Goal: Learn about a topic: Learn about a topic

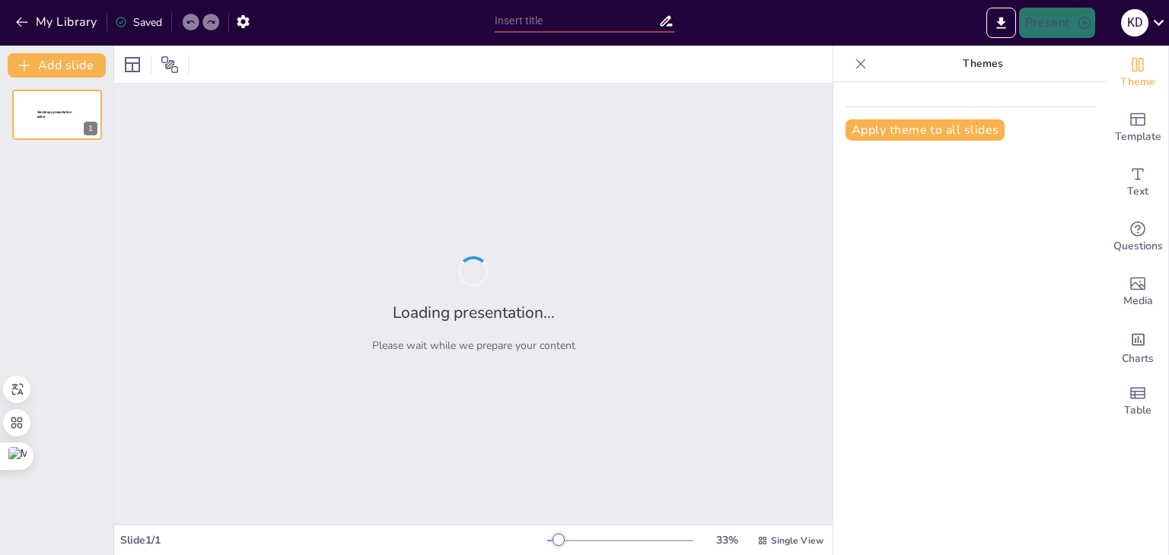
type input "Fundamentos del desarrollo humano"
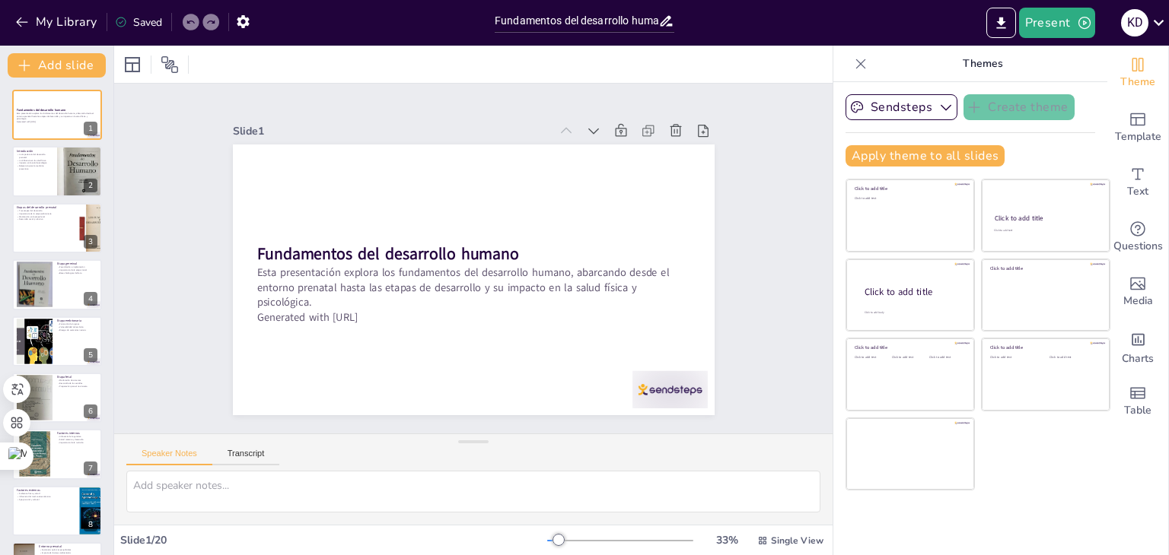
checkbox input "true"
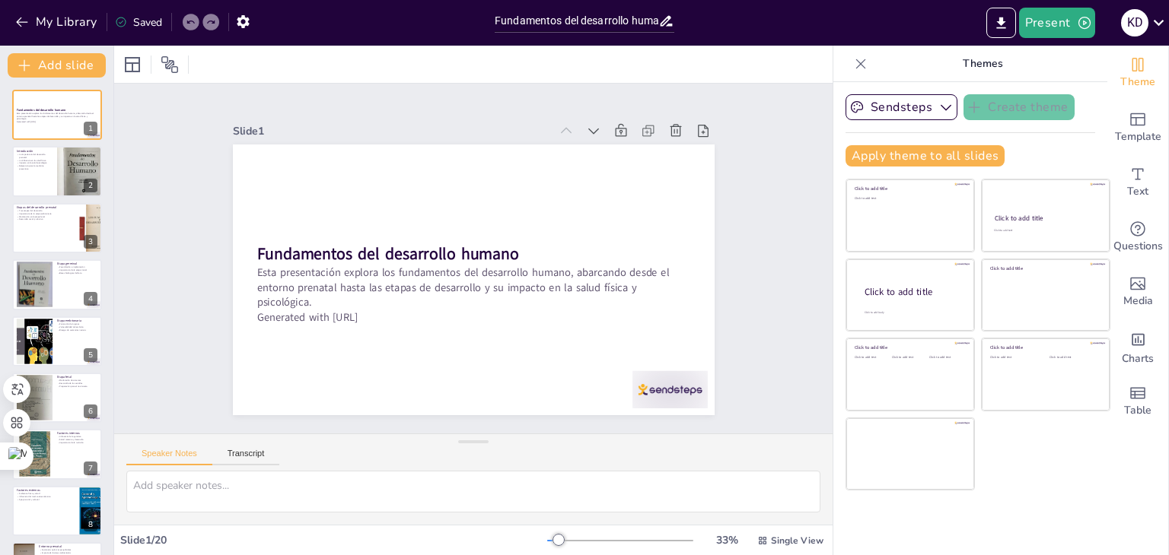
checkbox input "true"
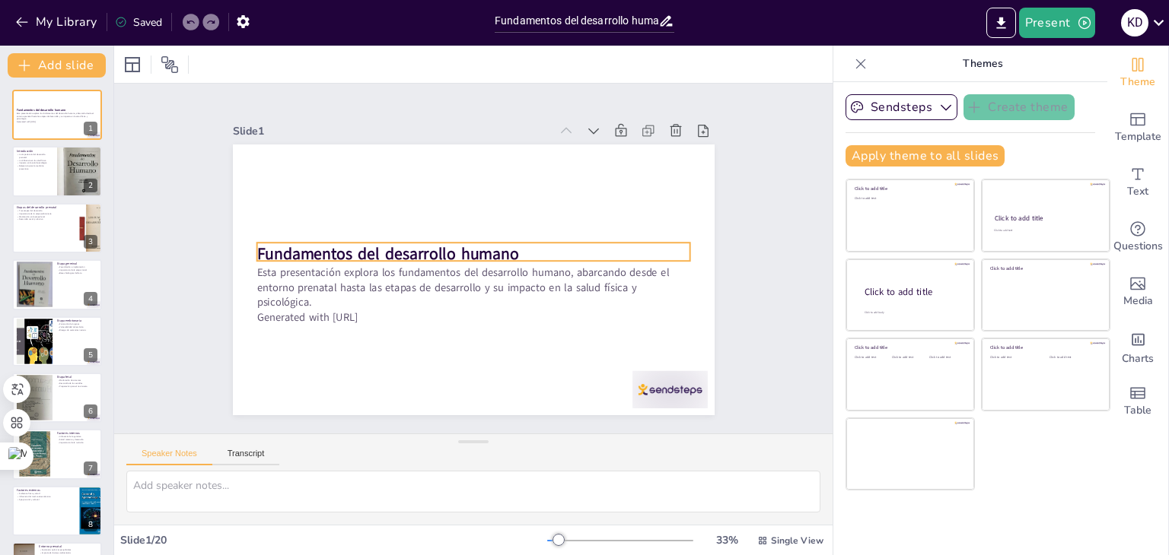
checkbox input "true"
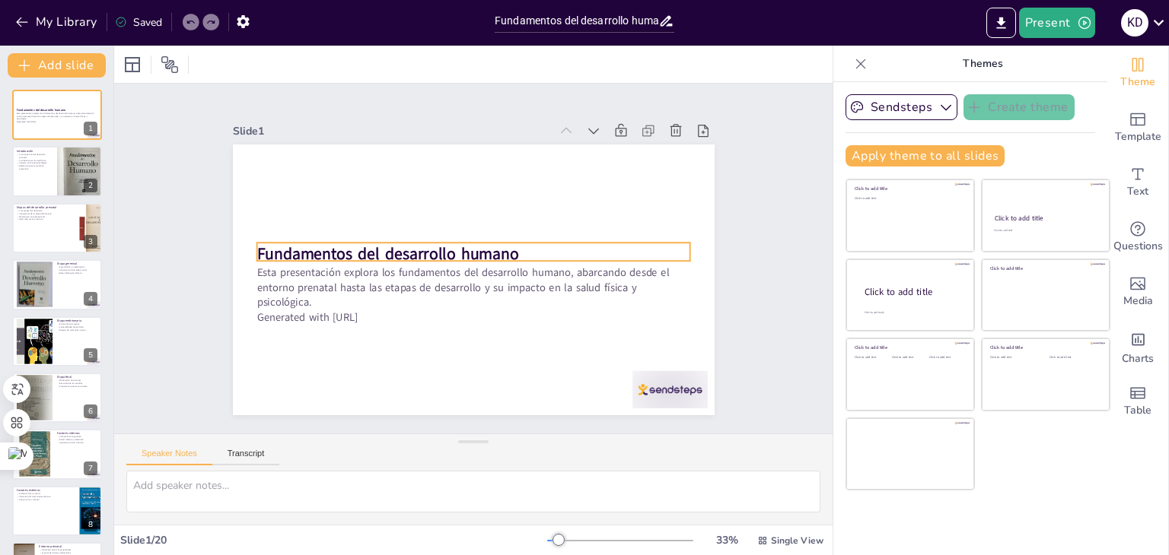
checkbox input "true"
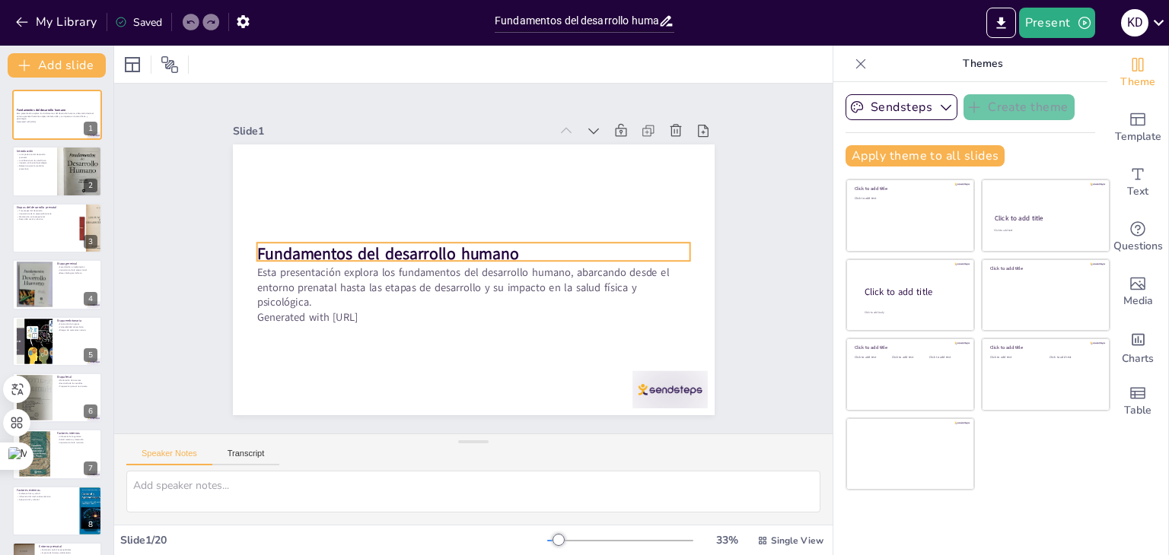
checkbox input "true"
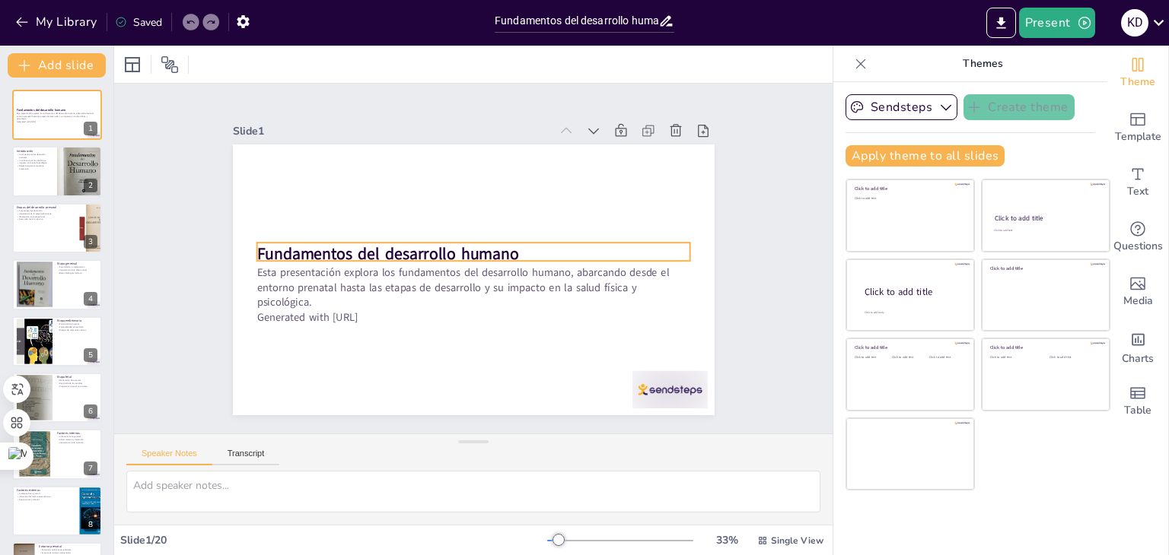
checkbox input "true"
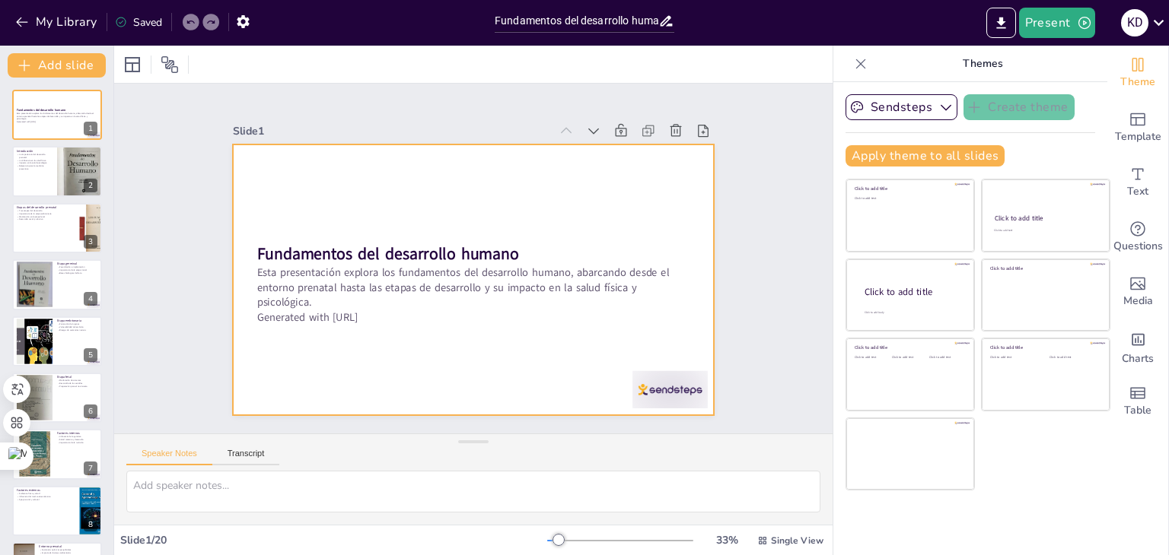
checkbox input "true"
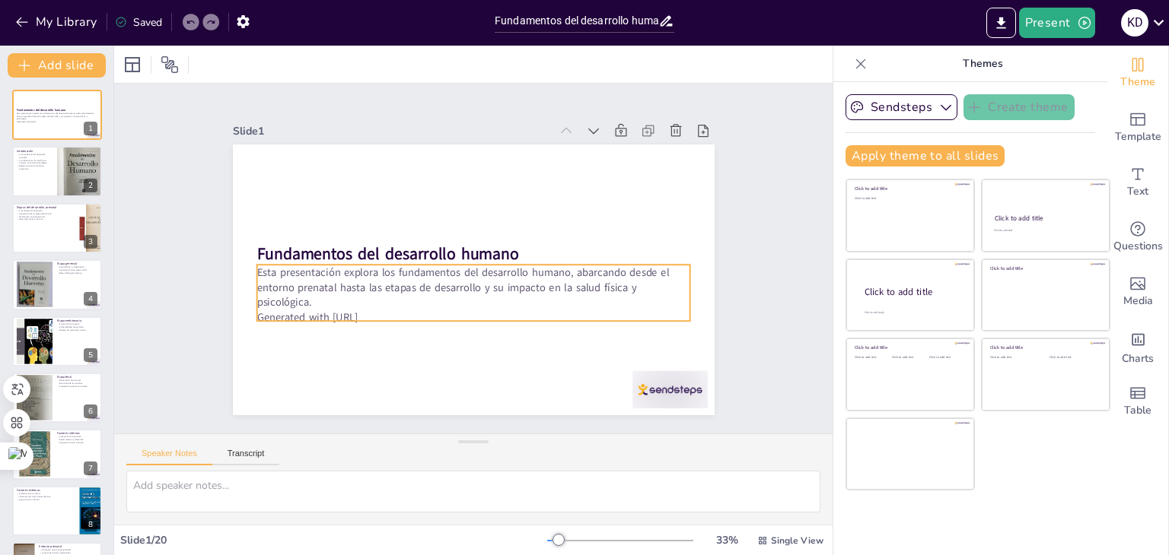
checkbox input "true"
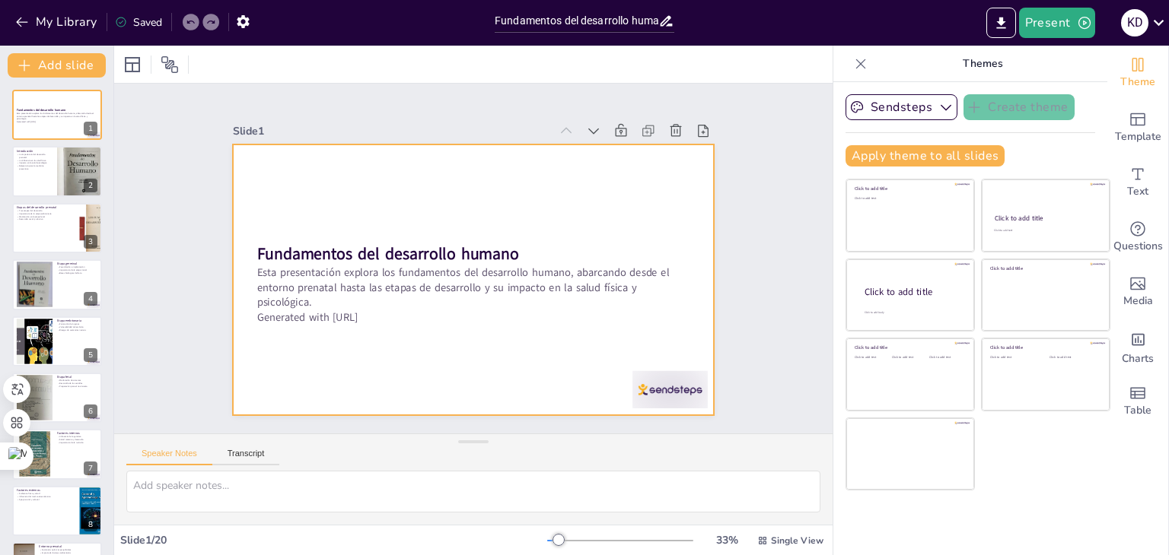
checkbox input "true"
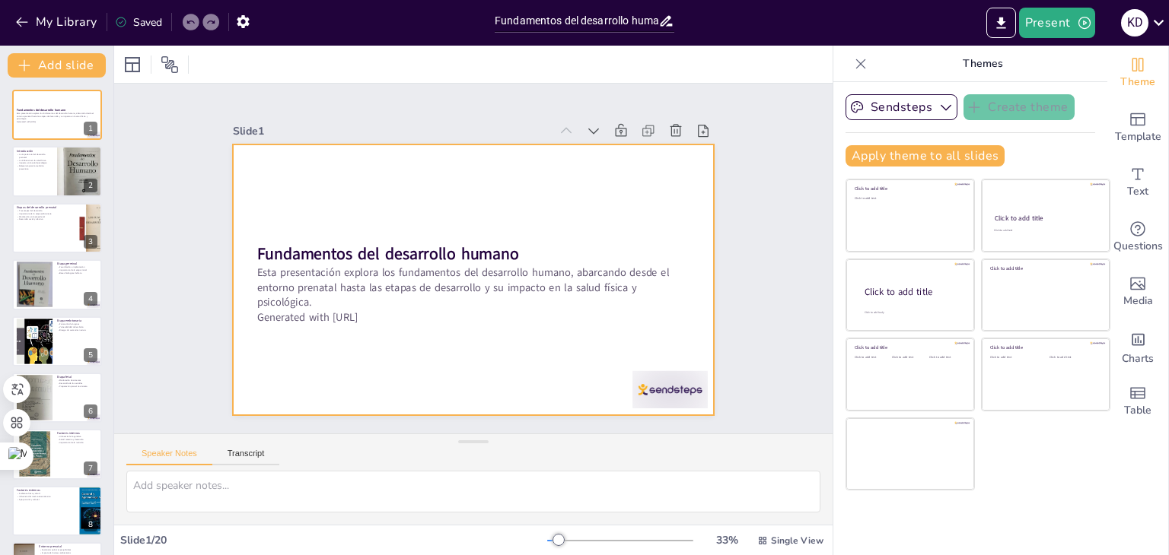
checkbox input "true"
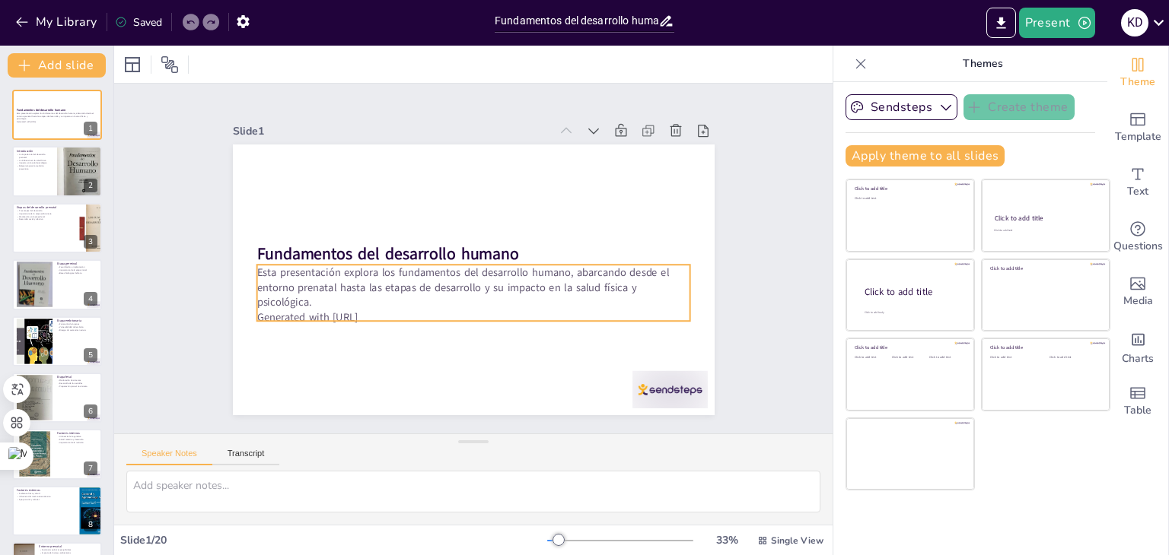
checkbox input "true"
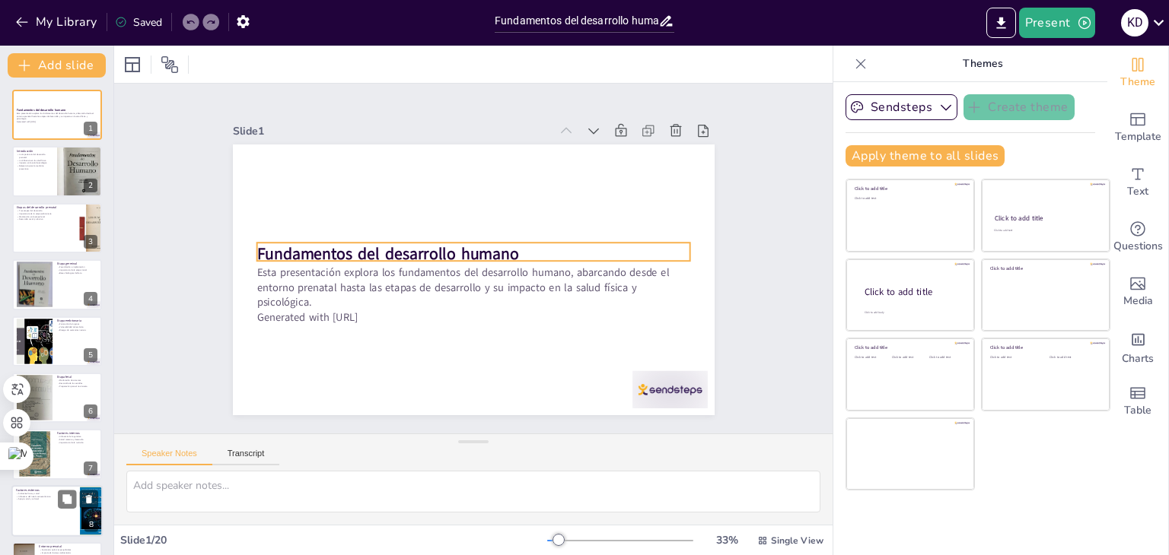
checkbox input "true"
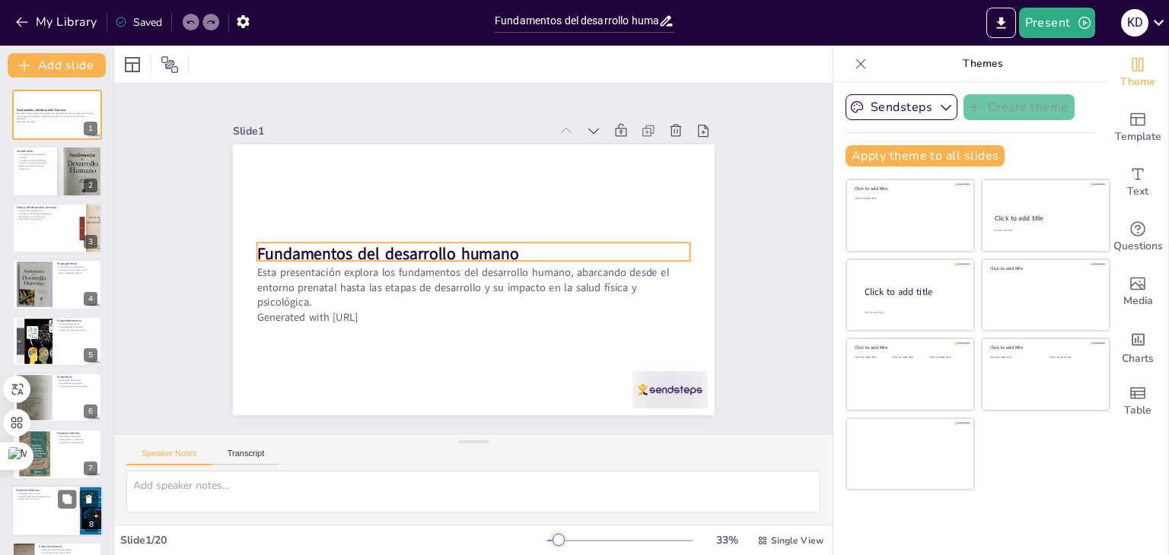
checkbox input "true"
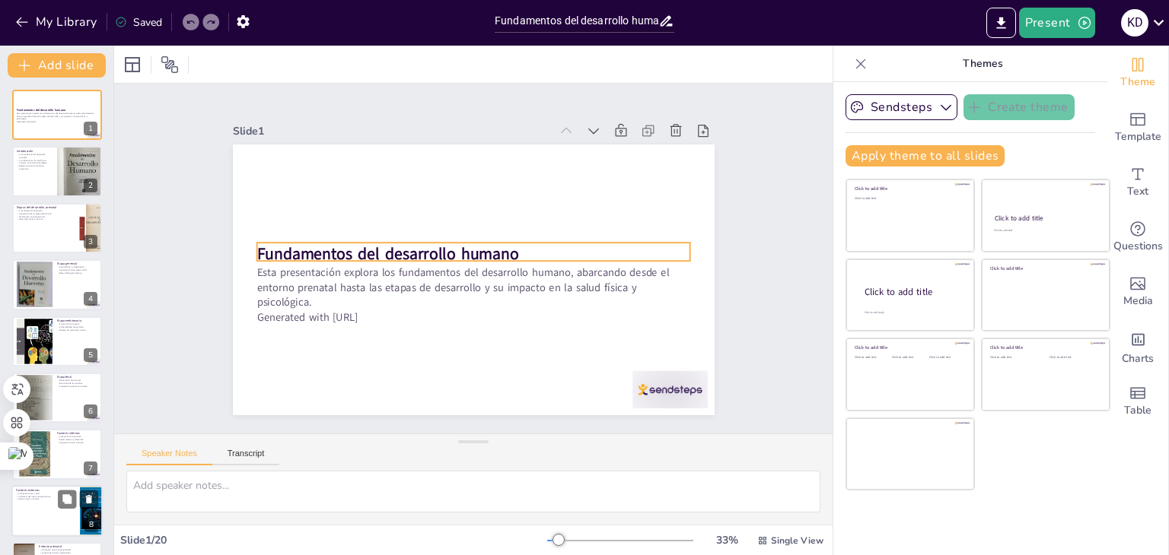
checkbox input "true"
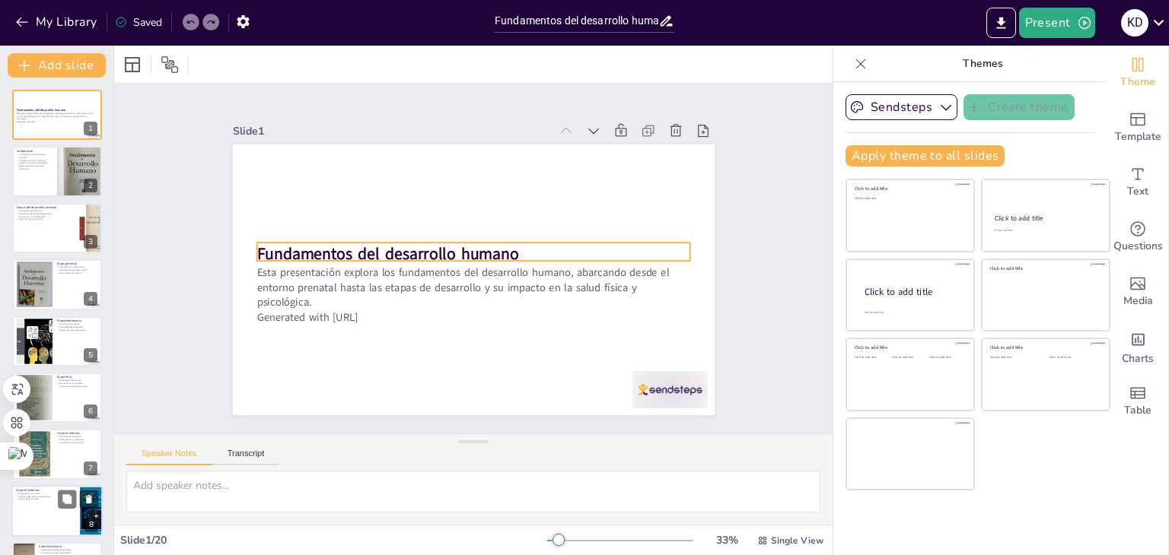
checkbox input "true"
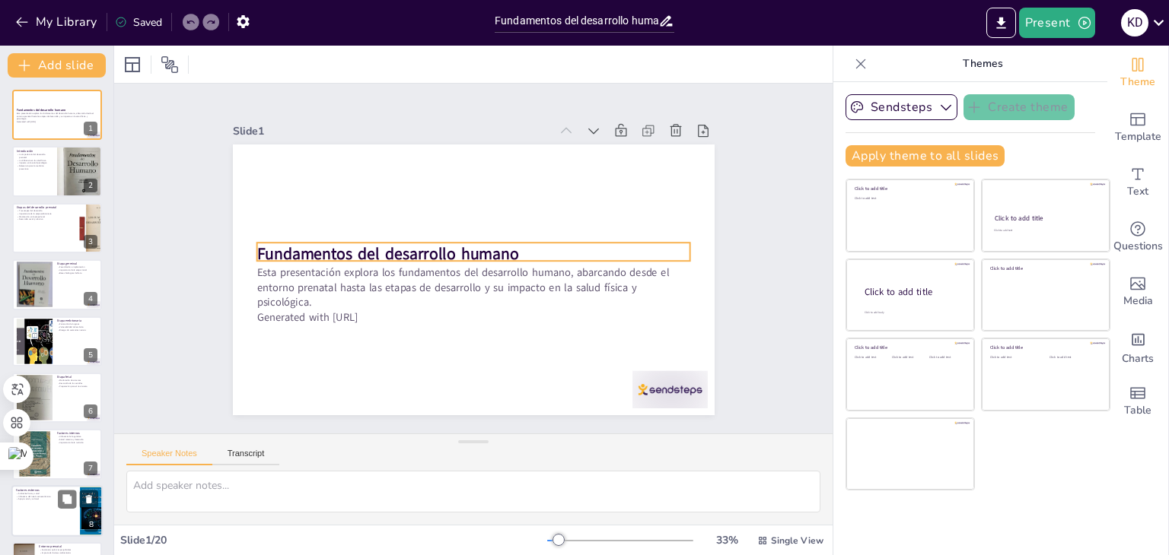
checkbox input "true"
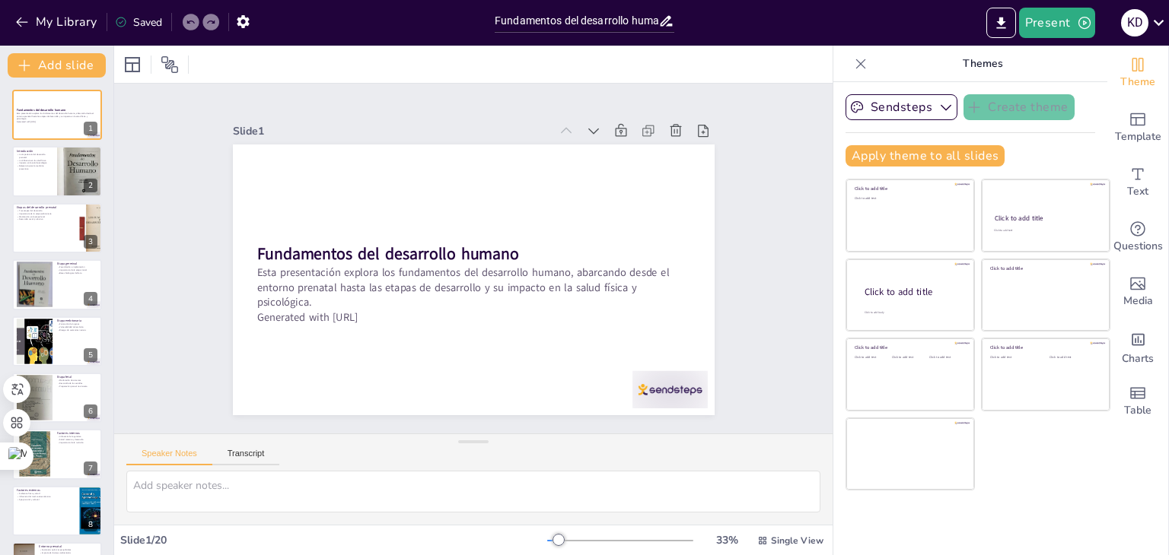
checkbox input "true"
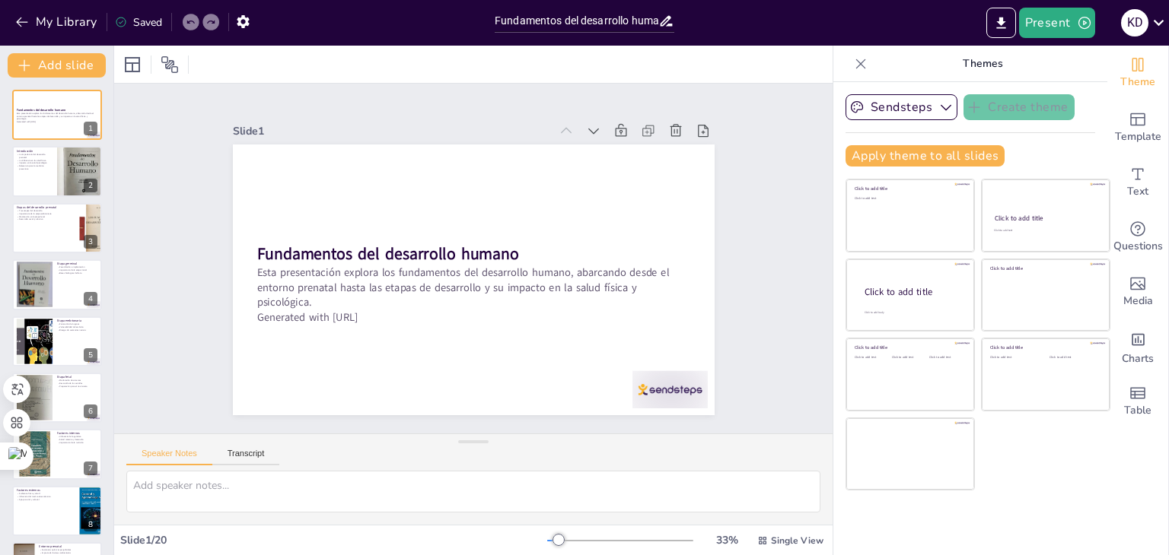
checkbox input "true"
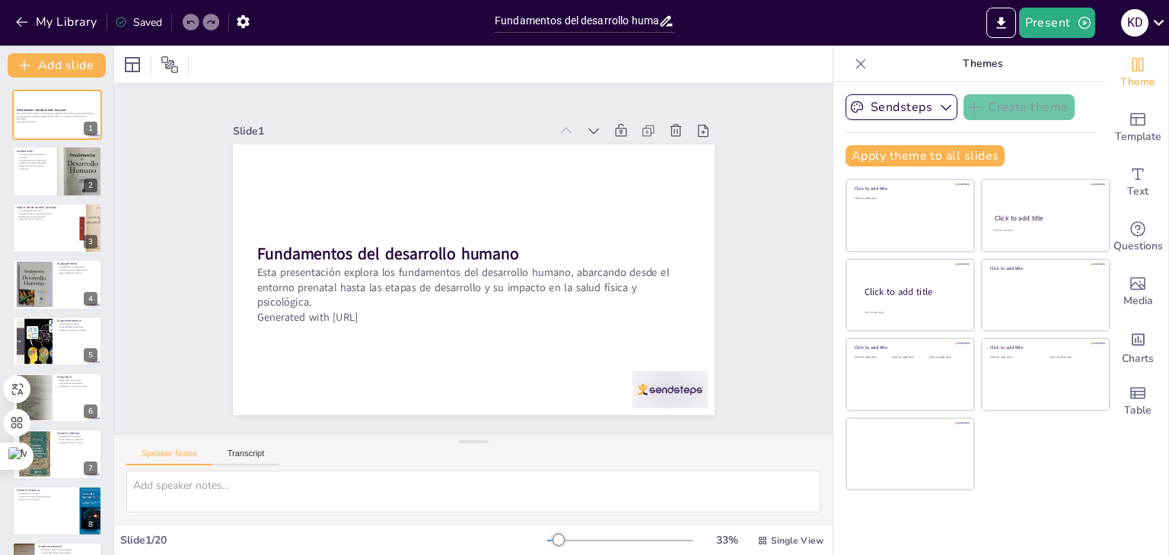
checkbox input "true"
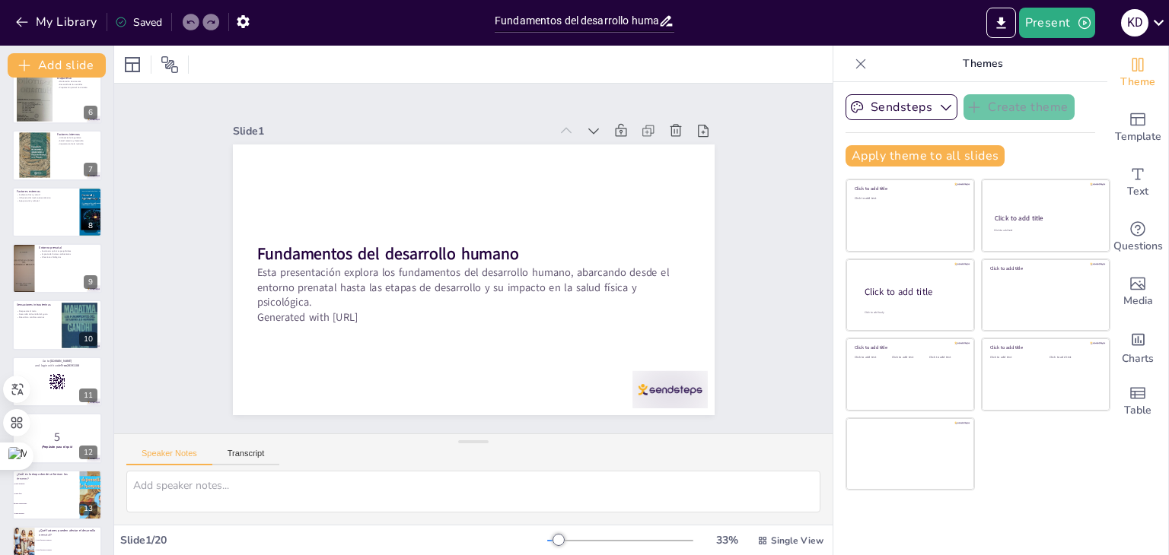
checkbox input "true"
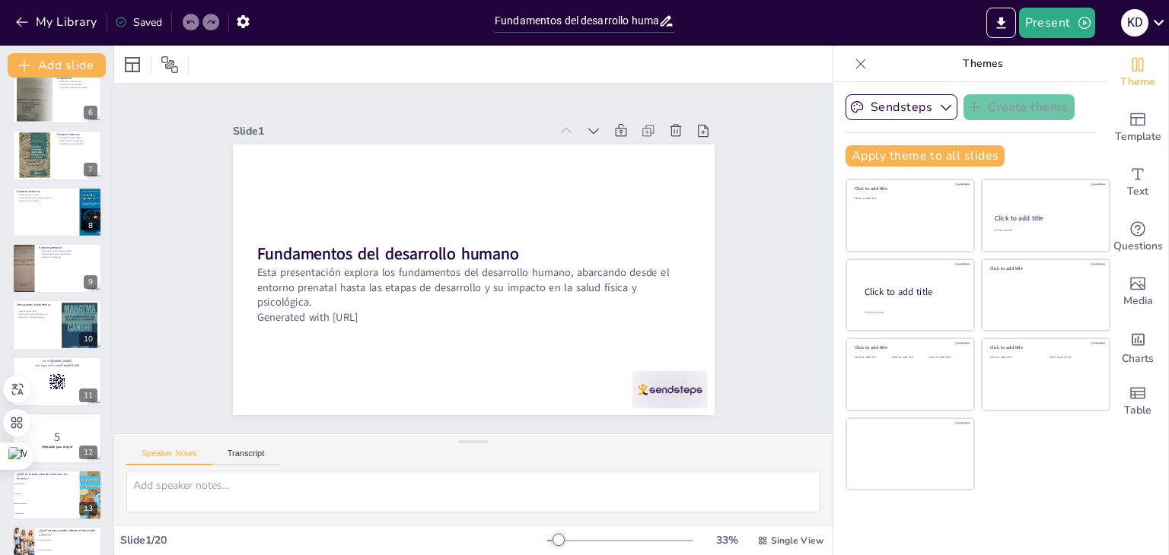
scroll to position [304, 0]
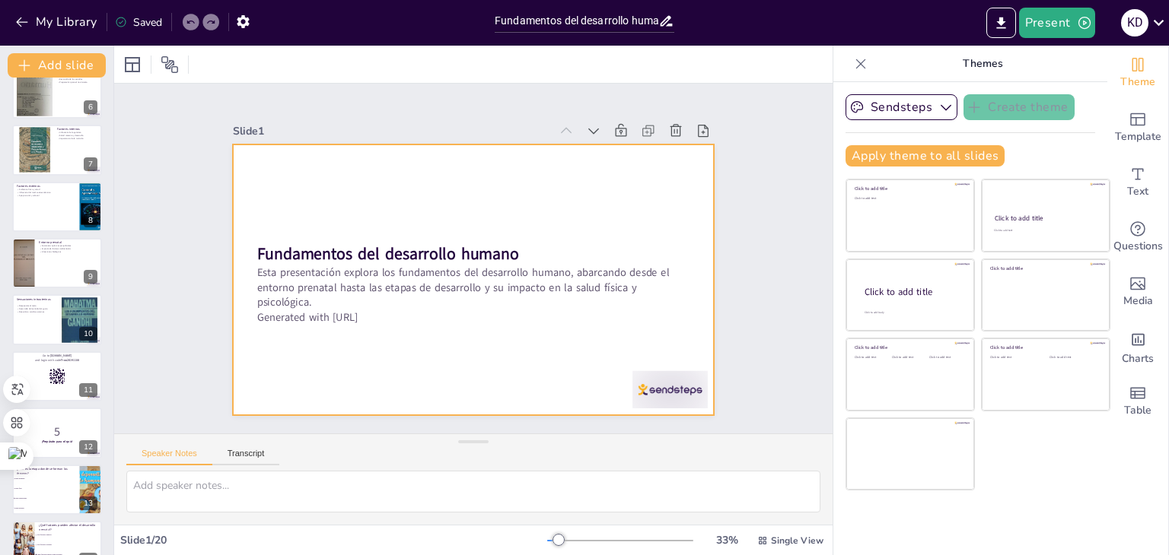
checkbox input "true"
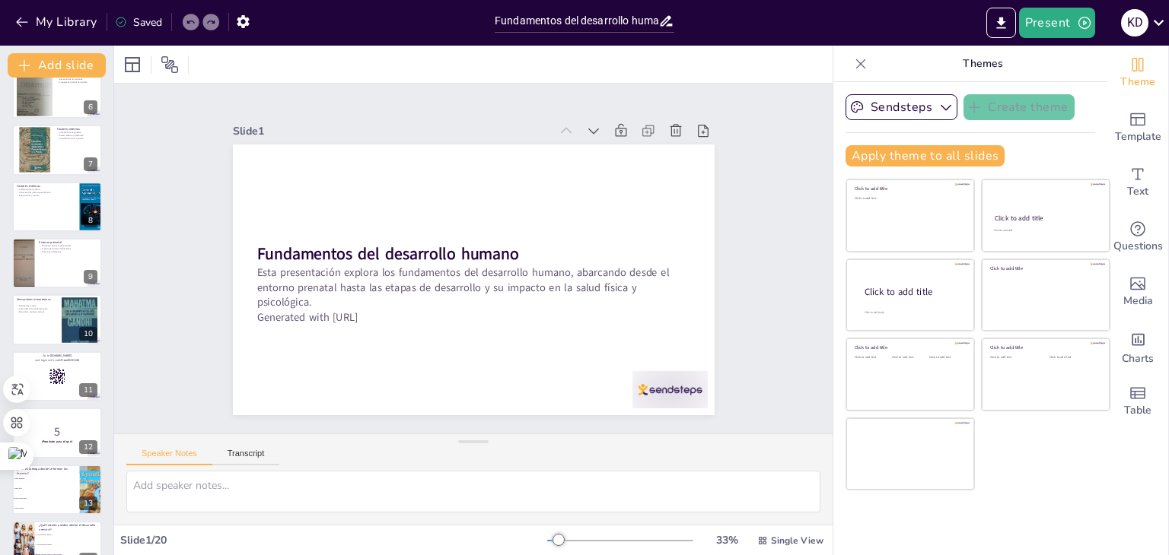
checkbox input "true"
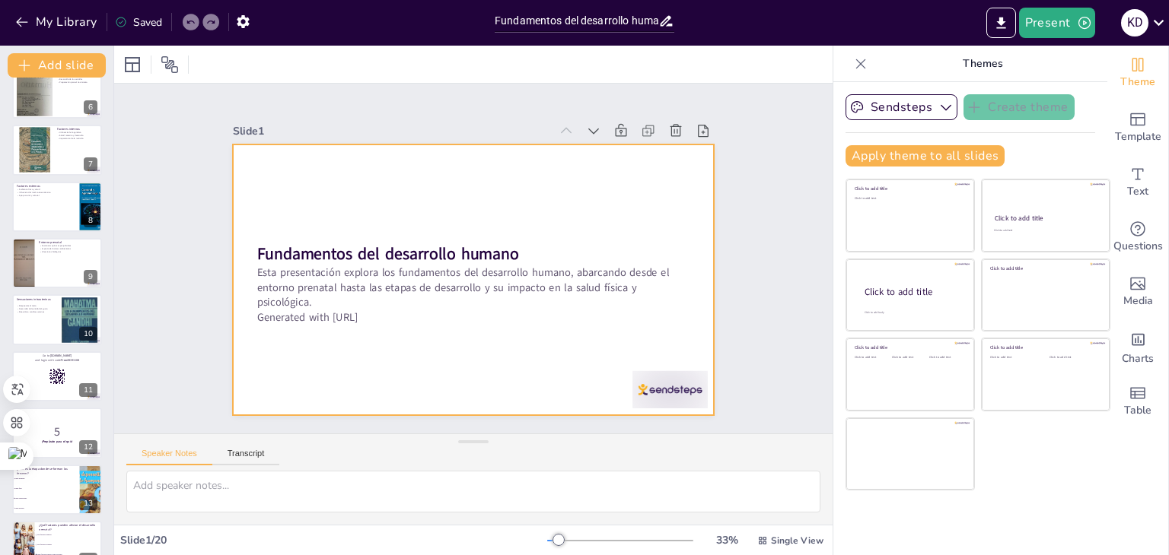
checkbox input "true"
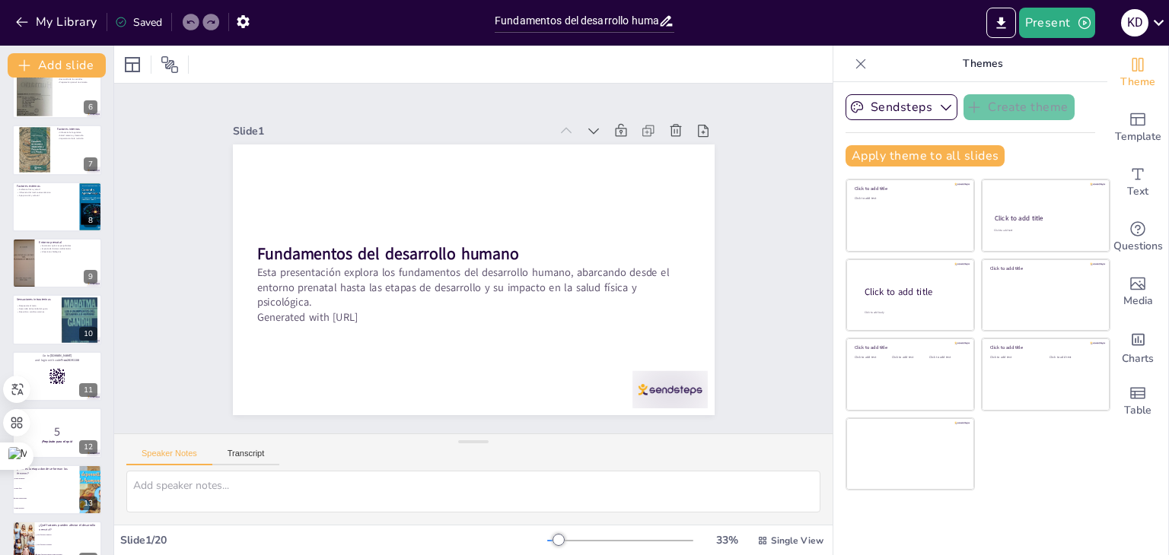
checkbox input "true"
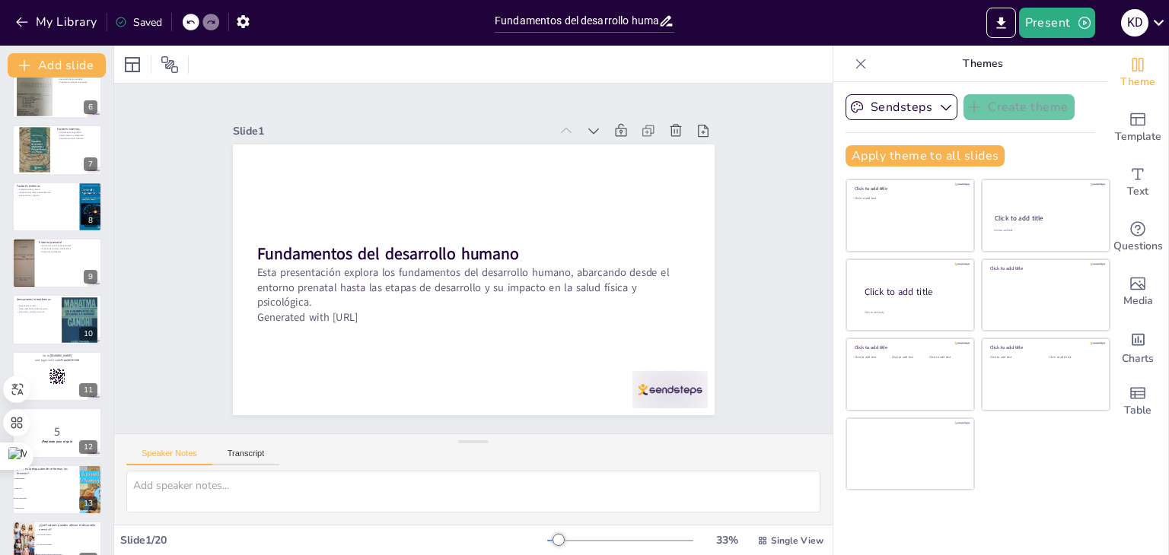
checkbox input "true"
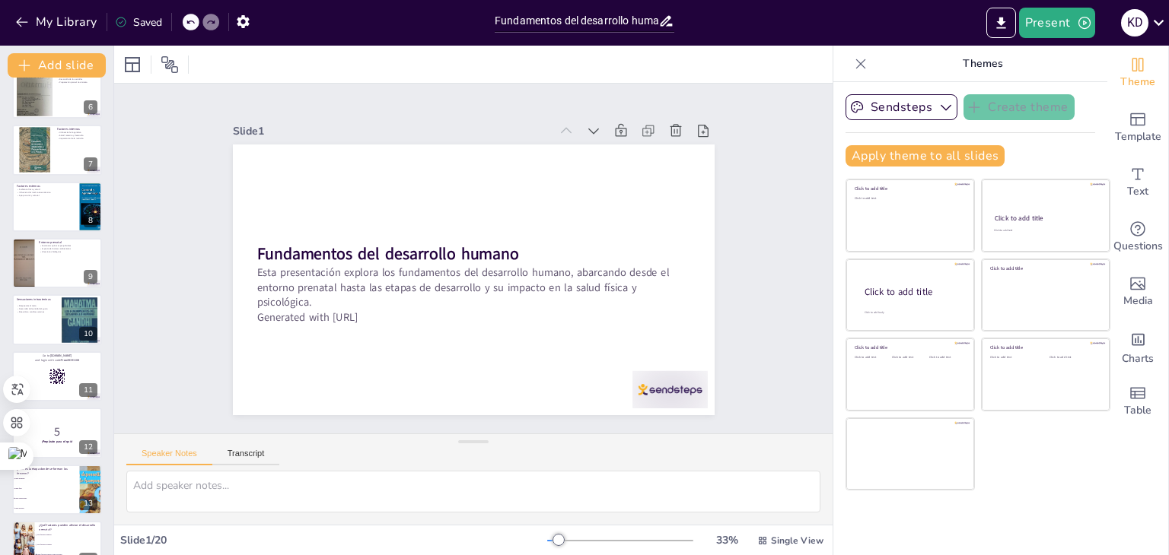
click at [579, 545] on div at bounding box center [620, 541] width 146 height 12
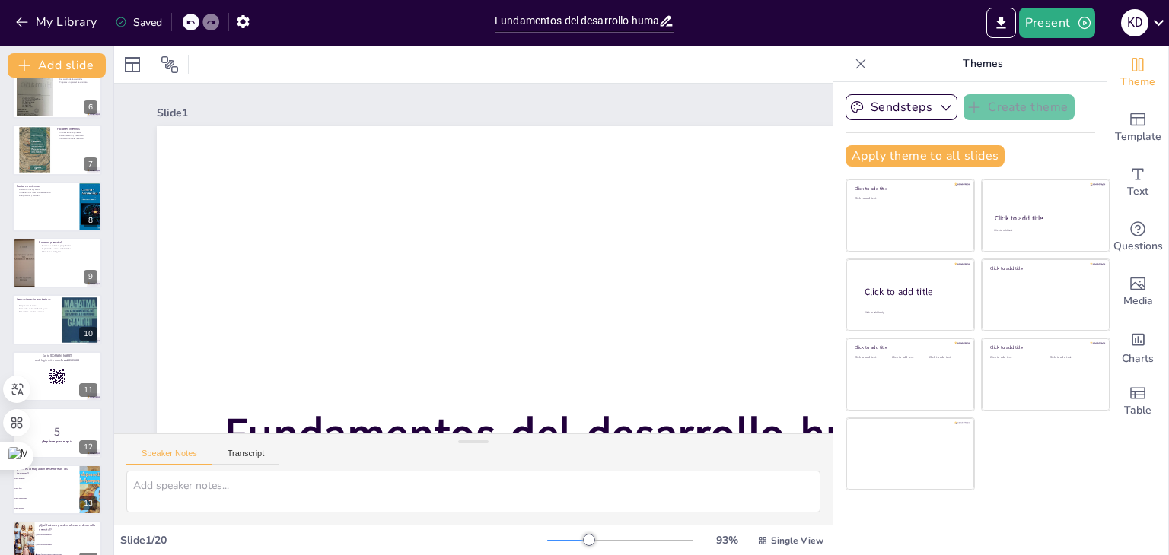
checkbox input "true"
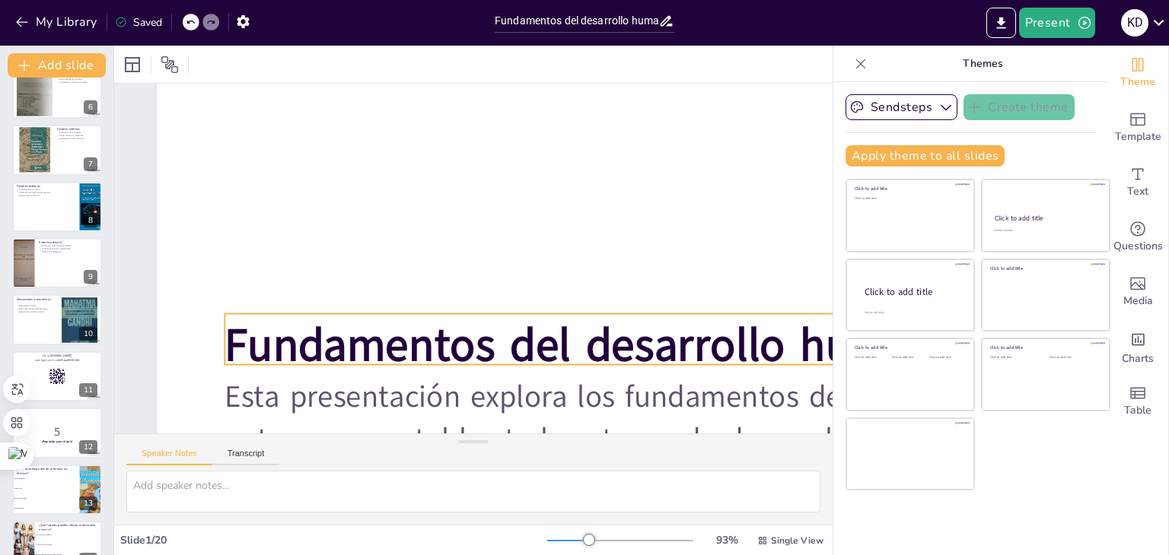
checkbox input "true"
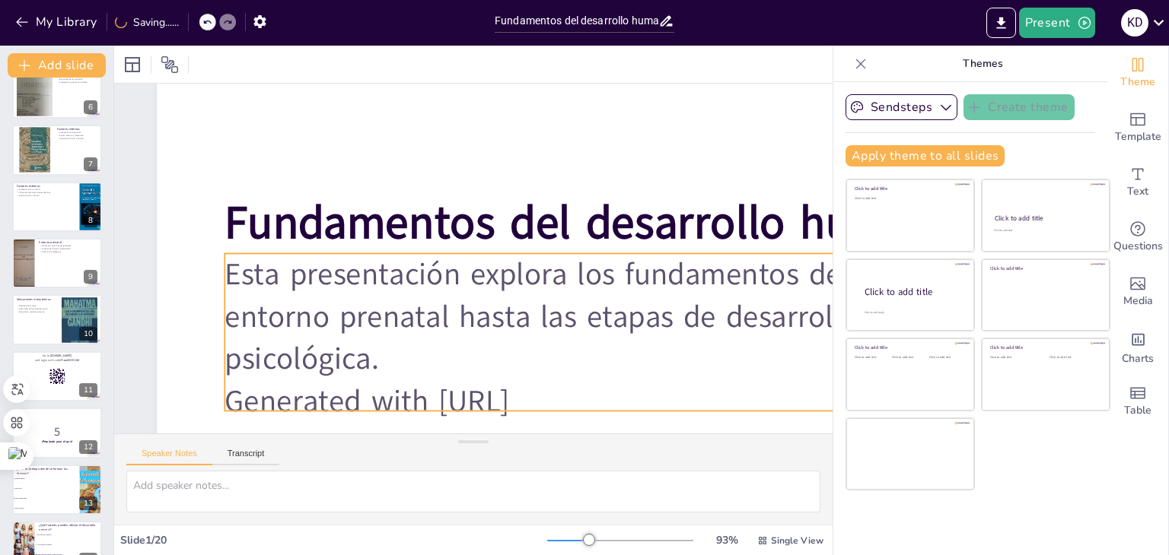
checkbox input "true"
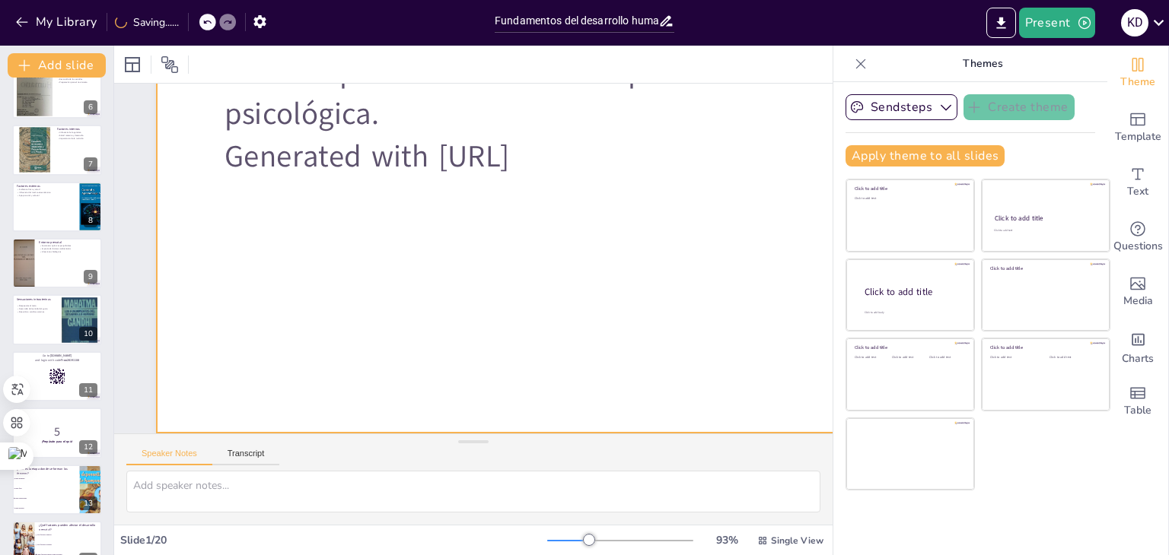
checkbox input "true"
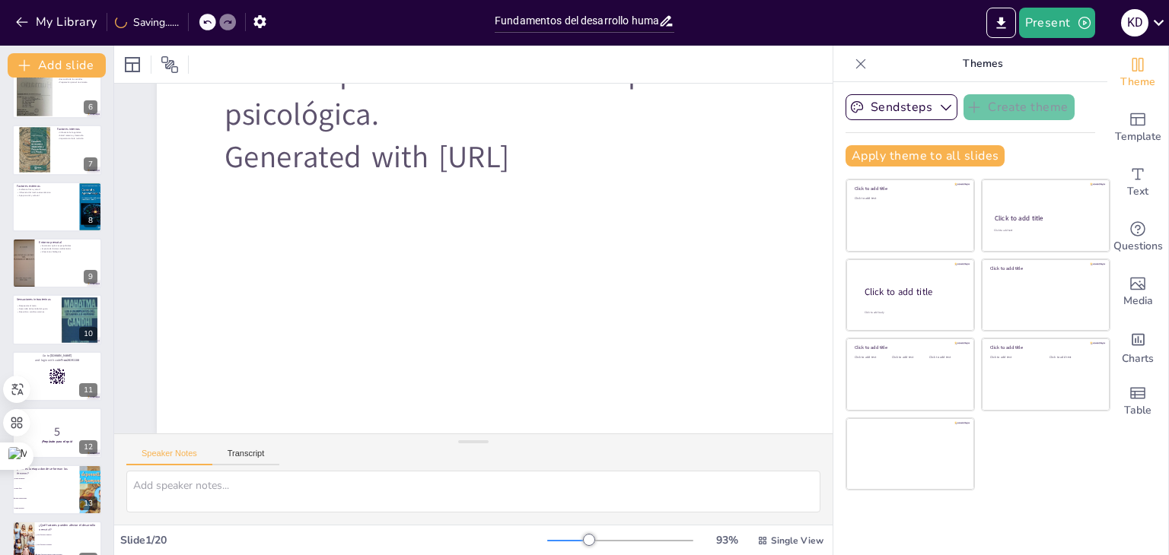
checkbox input "true"
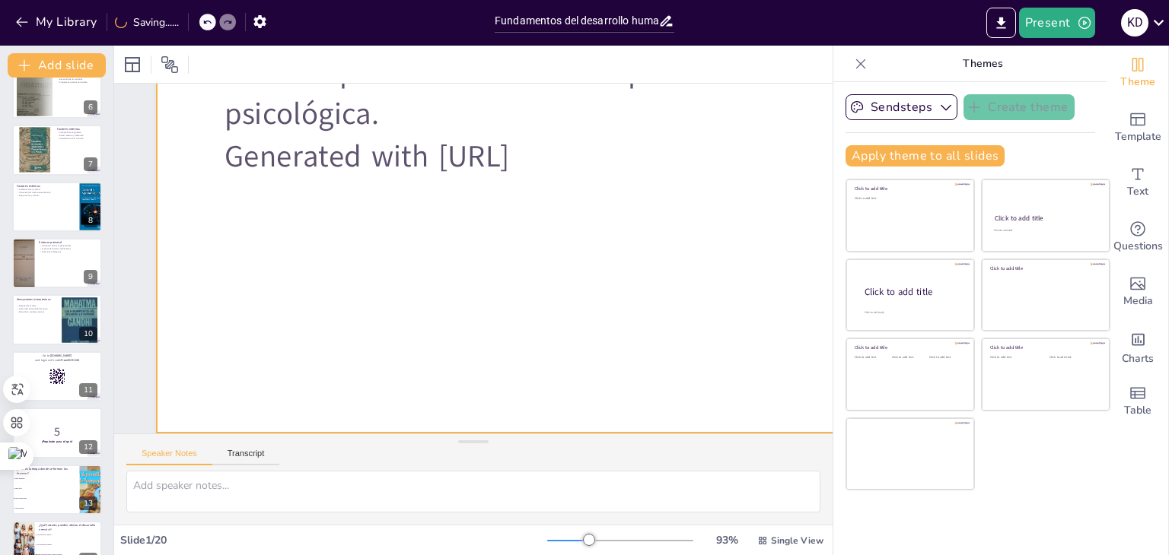
scroll to position [469, 0]
checkbox input "true"
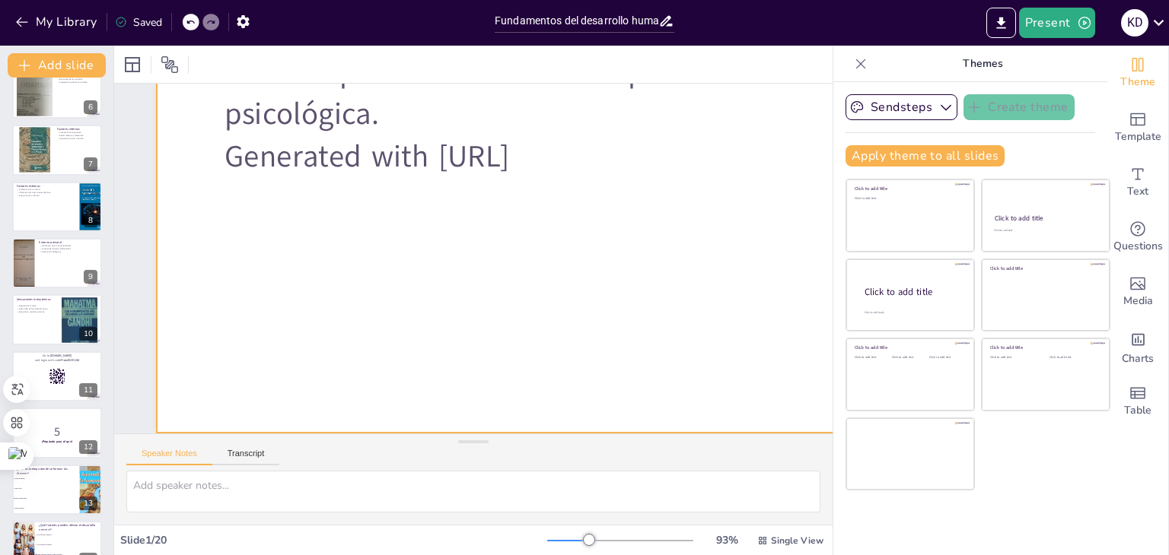
checkbox input "true"
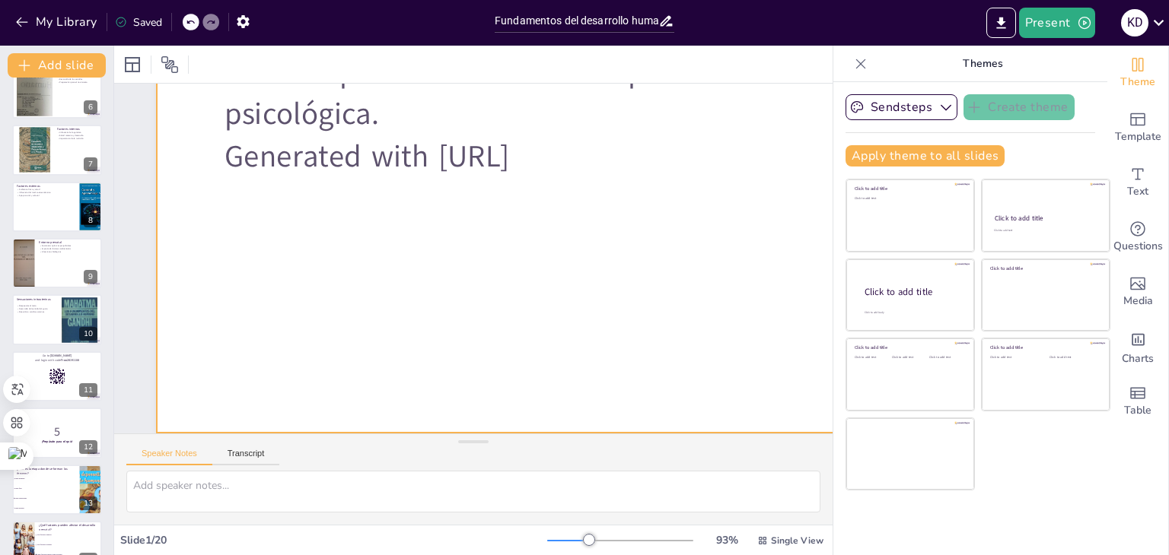
checkbox input "true"
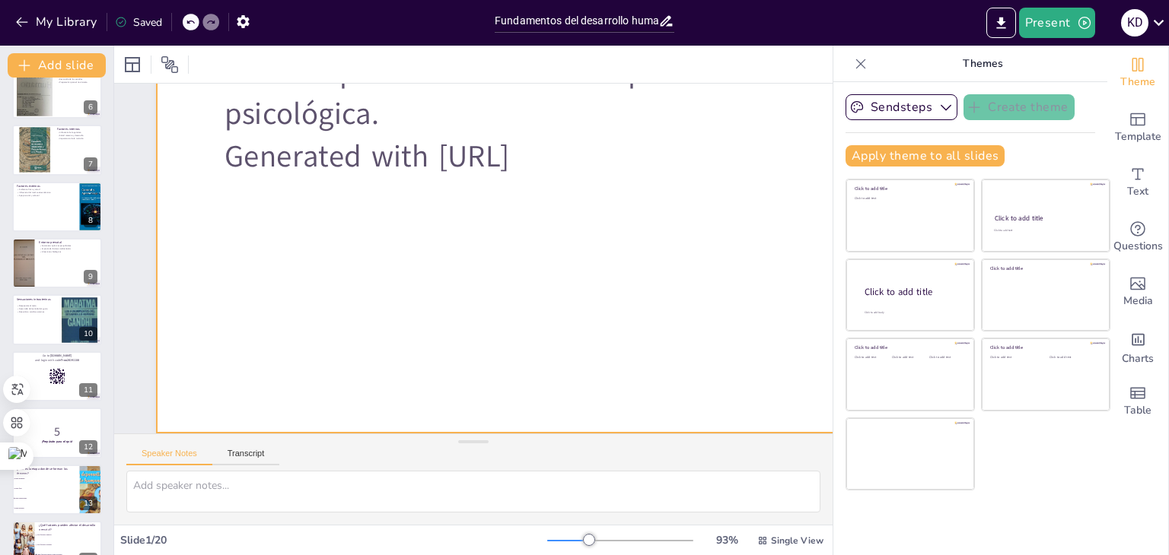
checkbox input "true"
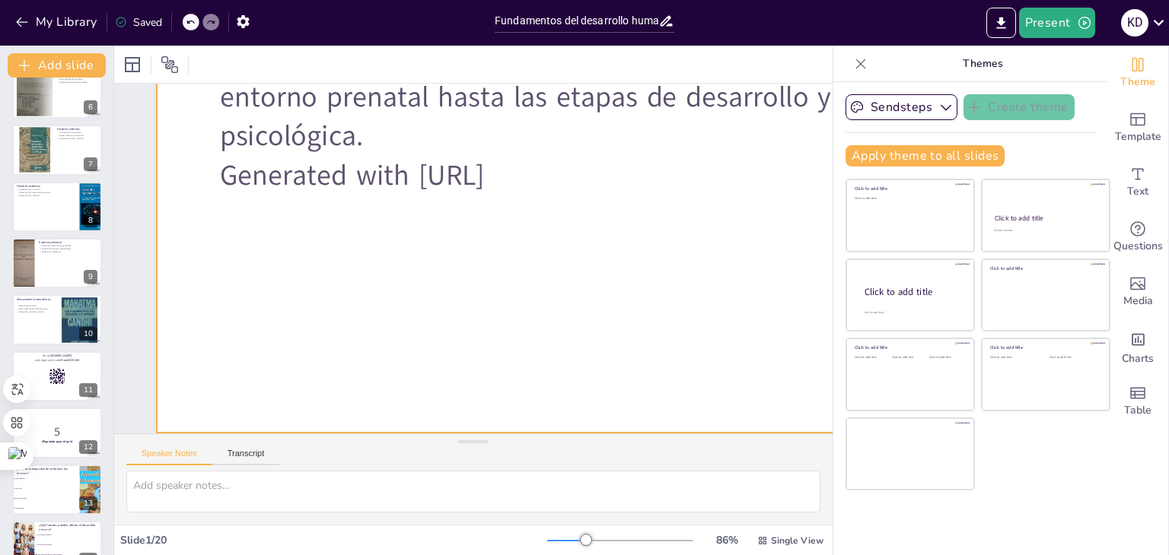
checkbox input "true"
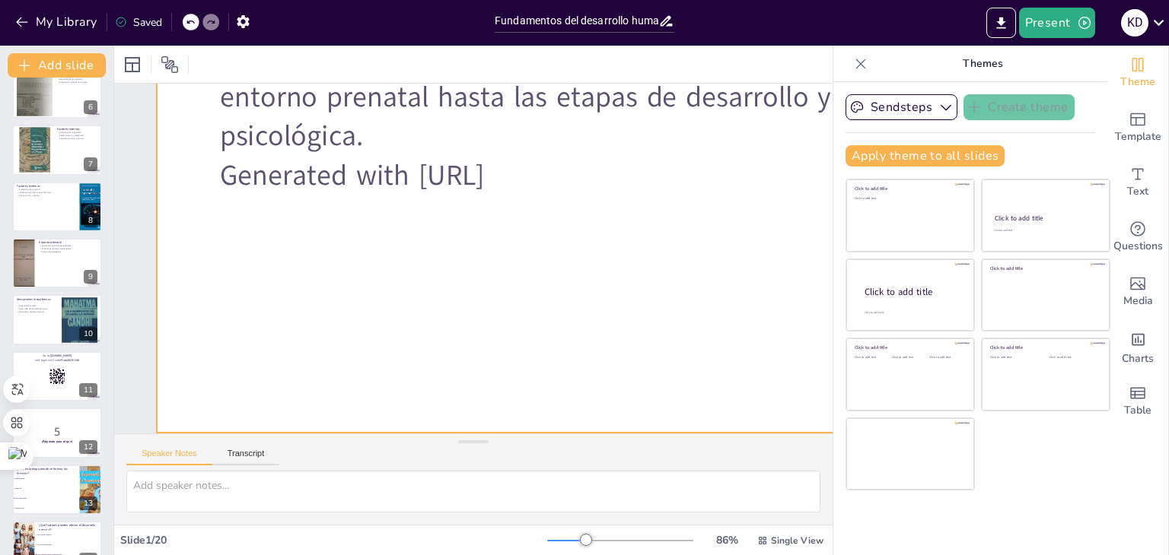
checkbox input "true"
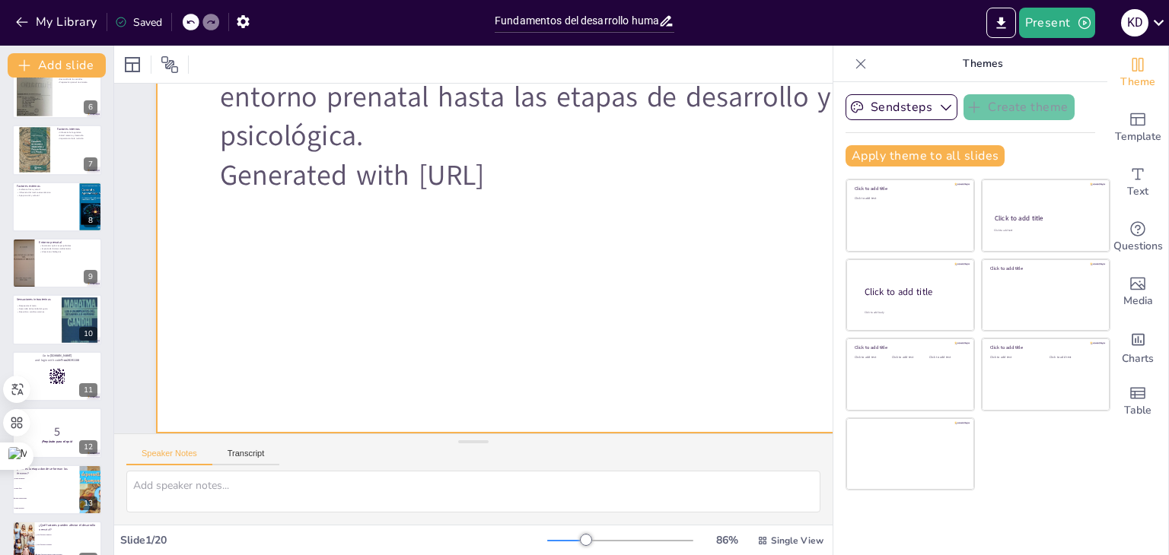
checkbox input "true"
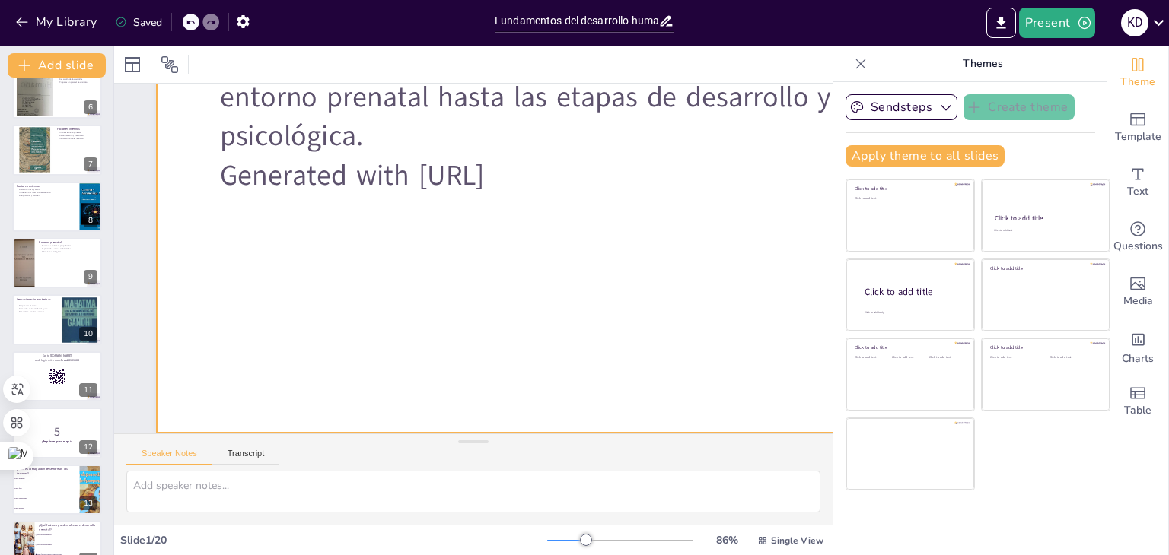
checkbox input "true"
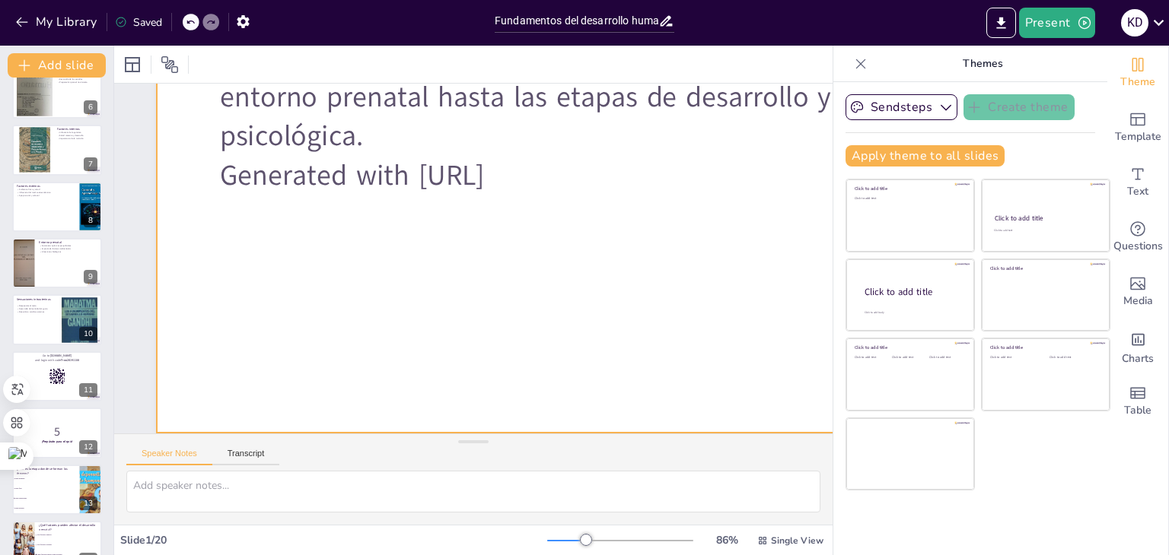
checkbox input "true"
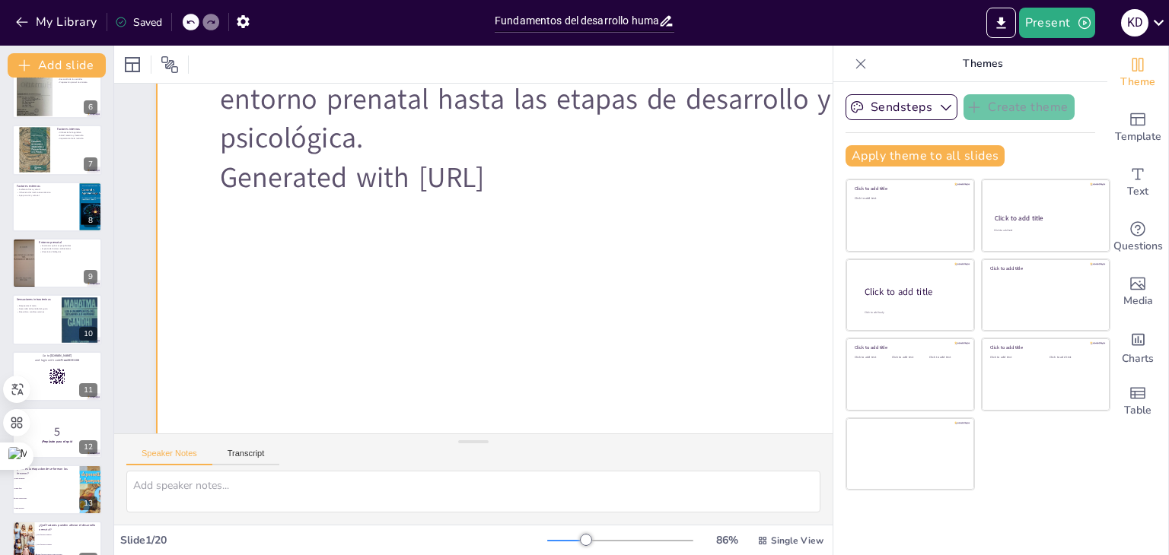
checkbox input "true"
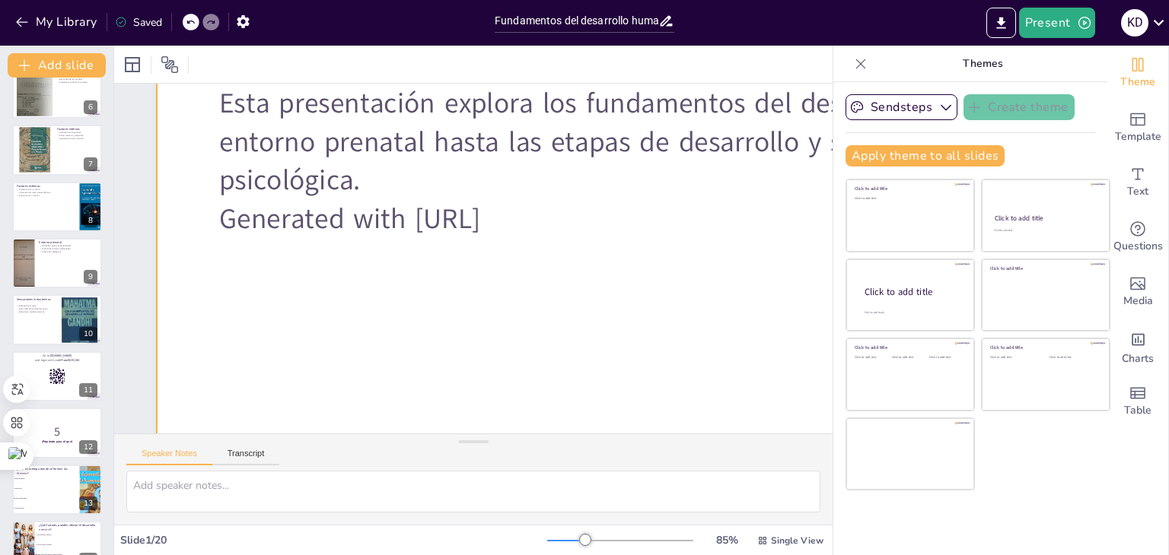
checkbox input "true"
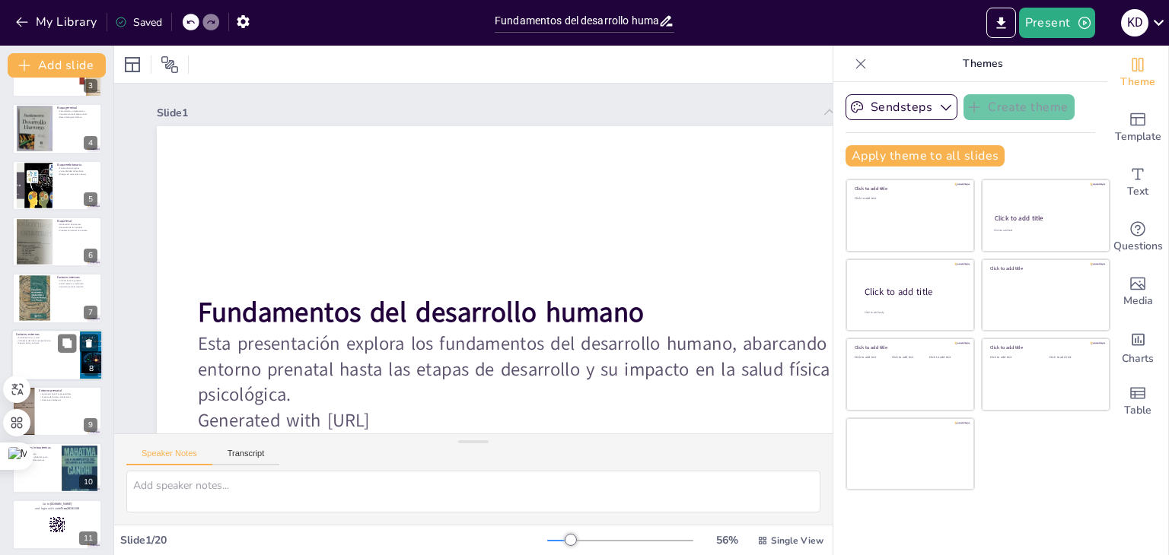
scroll to position [228, 0]
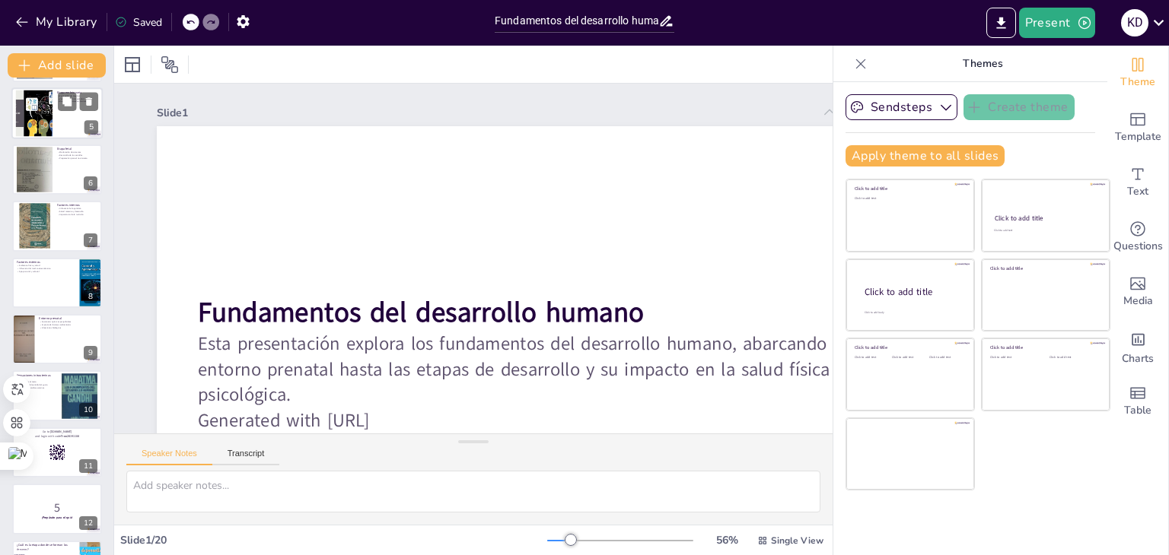
click at [36, 132] on div at bounding box center [34, 113] width 82 height 46
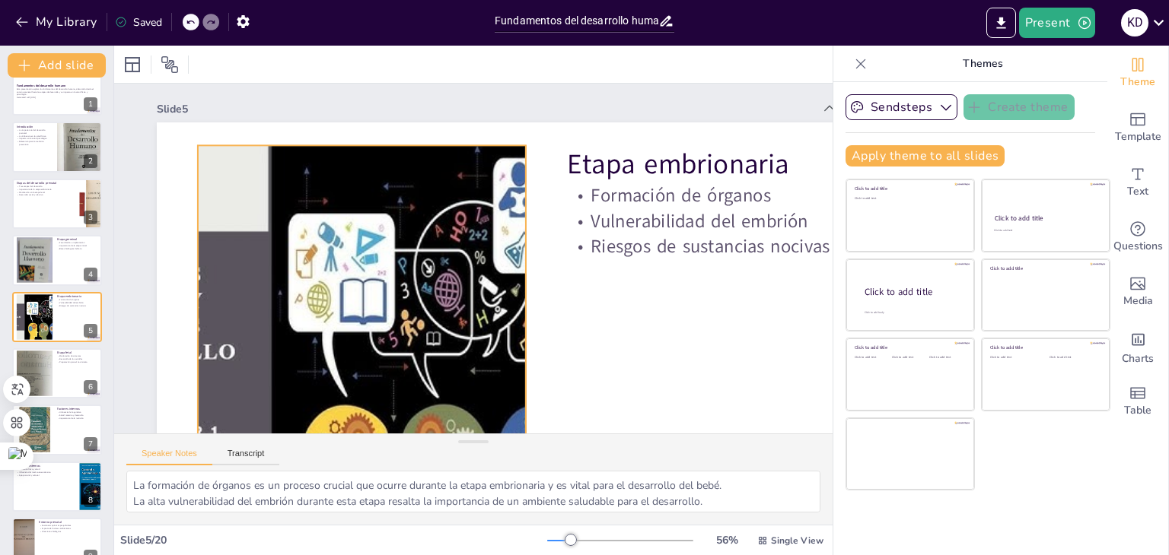
scroll to position [0, 0]
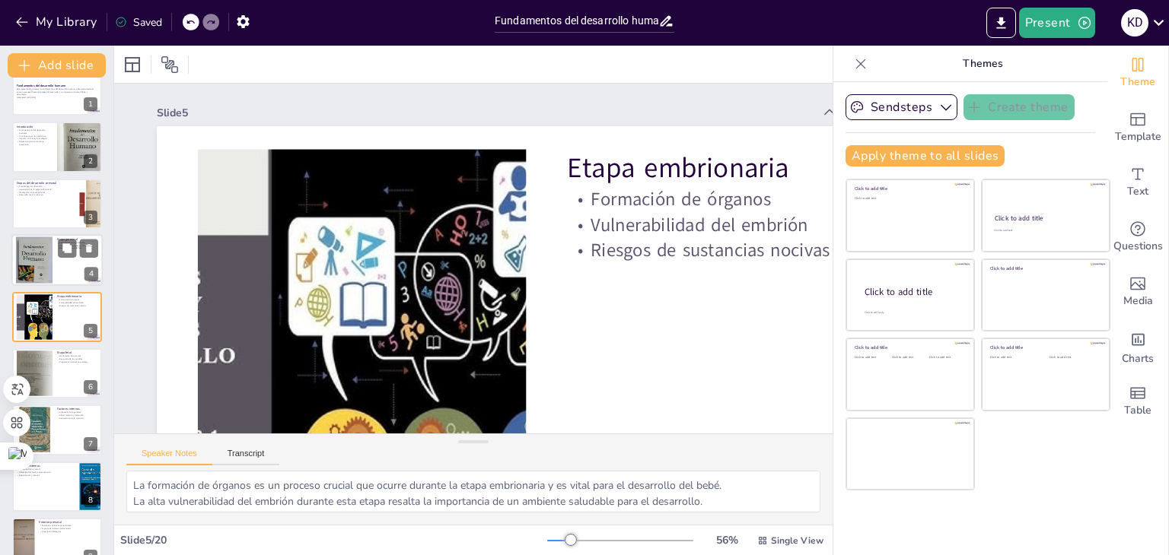
drag, startPoint x: 65, startPoint y: 230, endPoint x: 56, endPoint y: 243, distance: 15.8
click at [56, 243] on div at bounding box center [56, 260] width 91 height 52
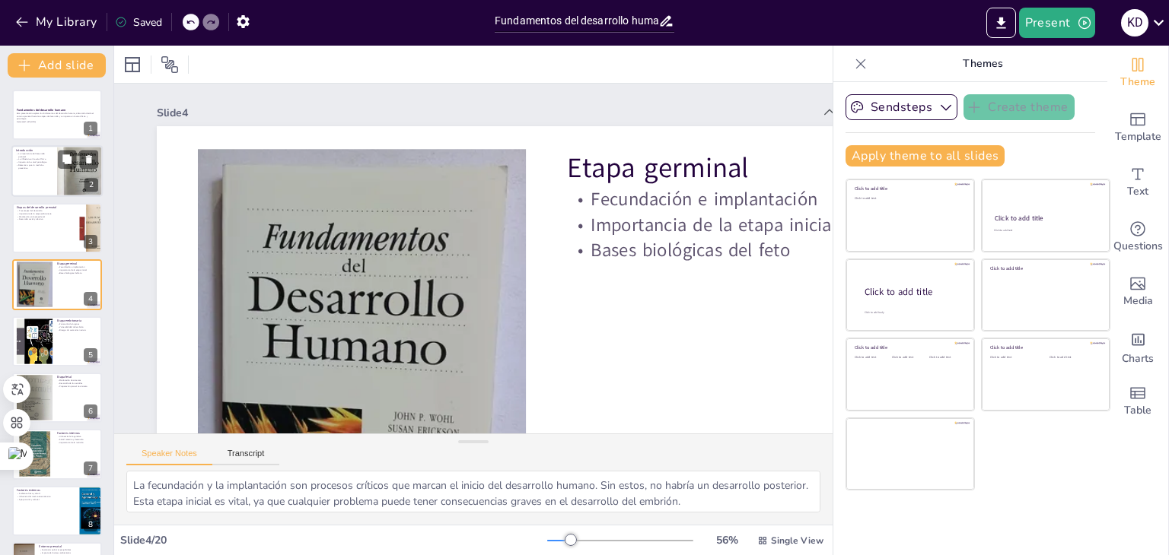
click at [47, 170] on div at bounding box center [56, 172] width 91 height 52
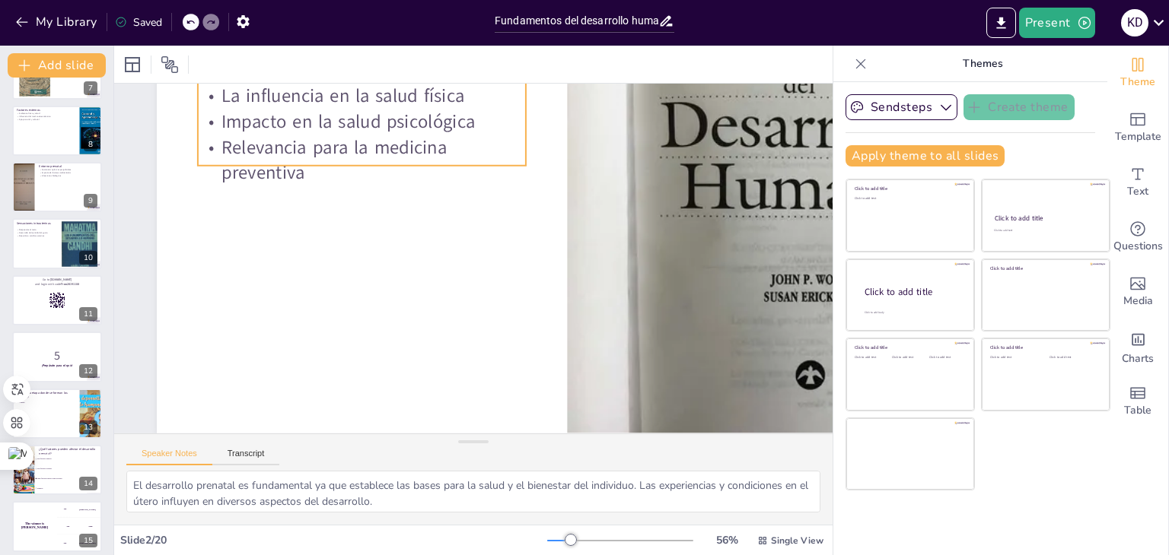
scroll to position [165, 0]
click at [14, 205] on div at bounding box center [22, 187] width 39 height 52
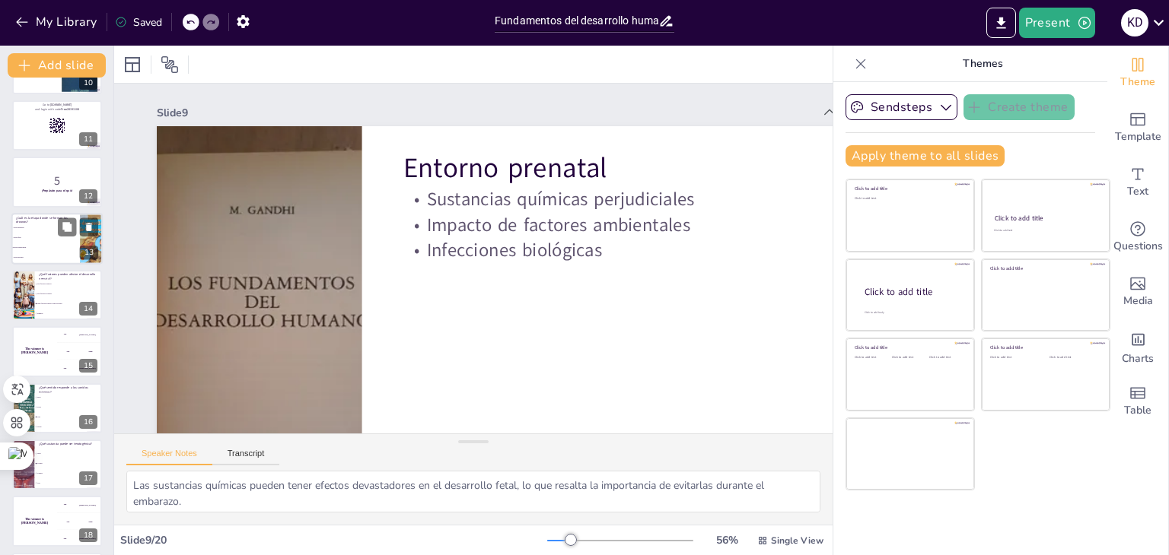
click at [37, 227] on span "Etapa germinal" at bounding box center [46, 228] width 65 height 2
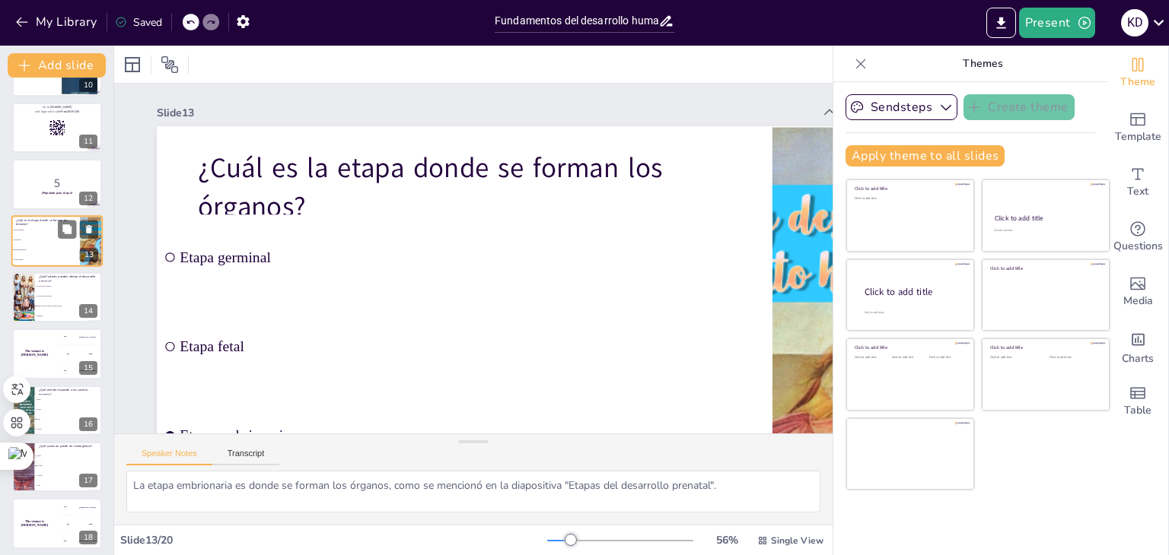
scroll to position [672, 0]
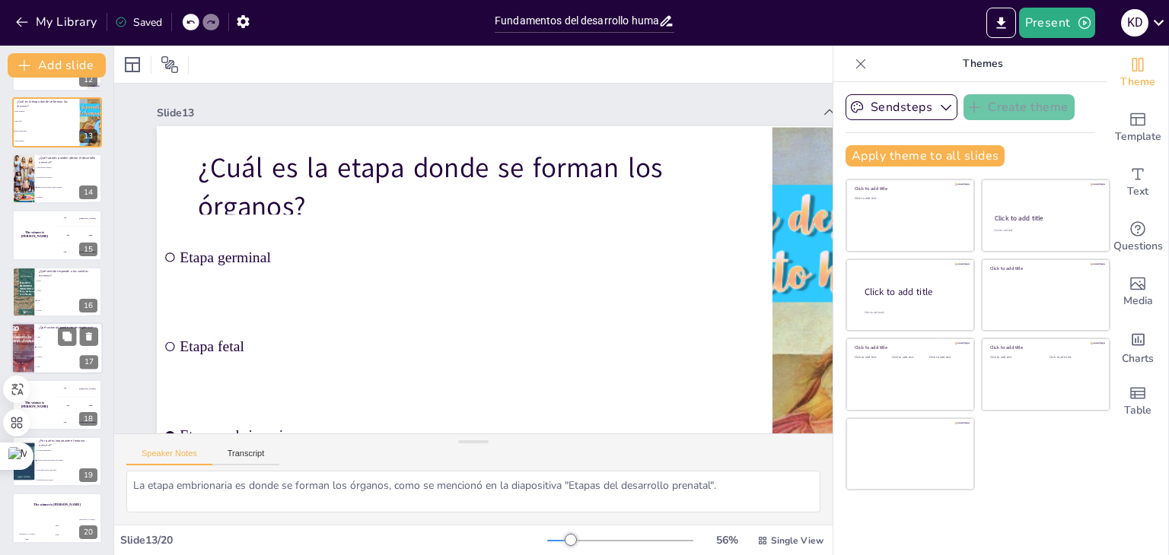
click at [49, 347] on span "Alcohol" at bounding box center [69, 347] width 65 height 2
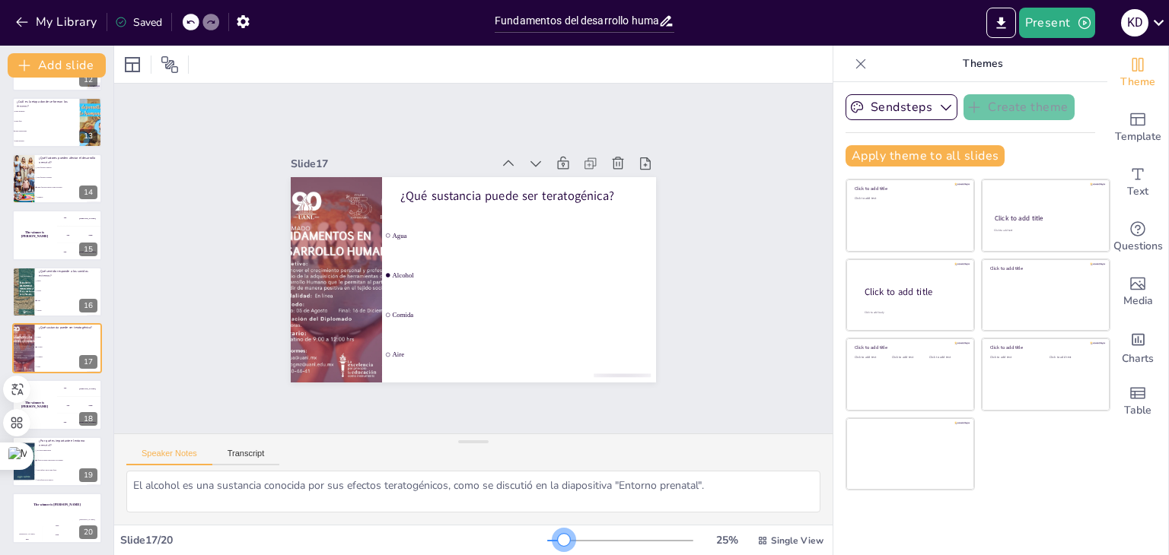
scroll to position [0, 0]
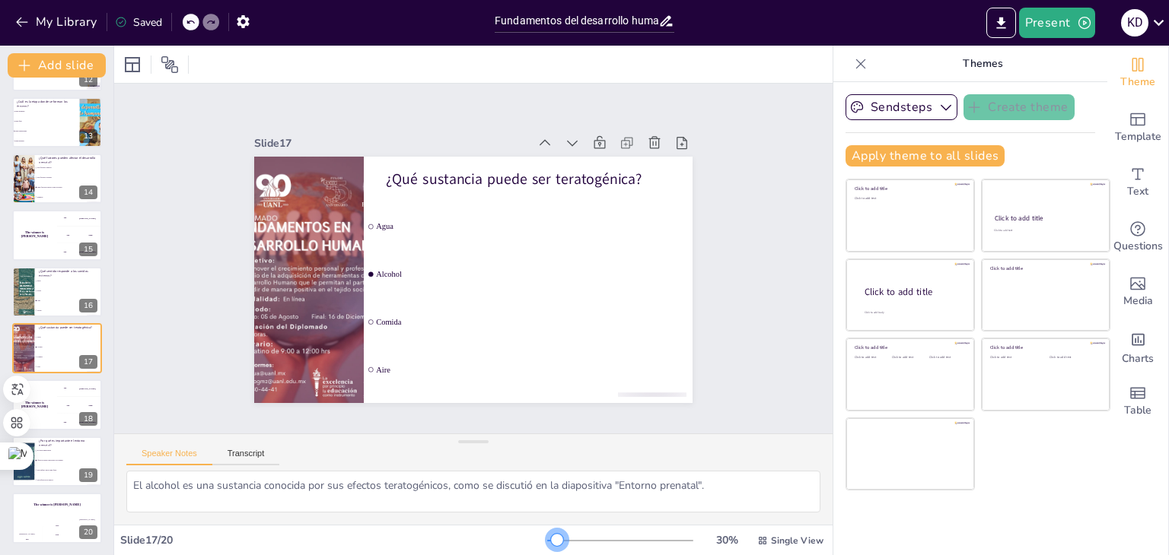
drag, startPoint x: 556, startPoint y: 536, endPoint x: 496, endPoint y: 392, distance: 156.6
click at [547, 532] on div "30 % Single View" at bounding box center [686, 541] width 279 height 24
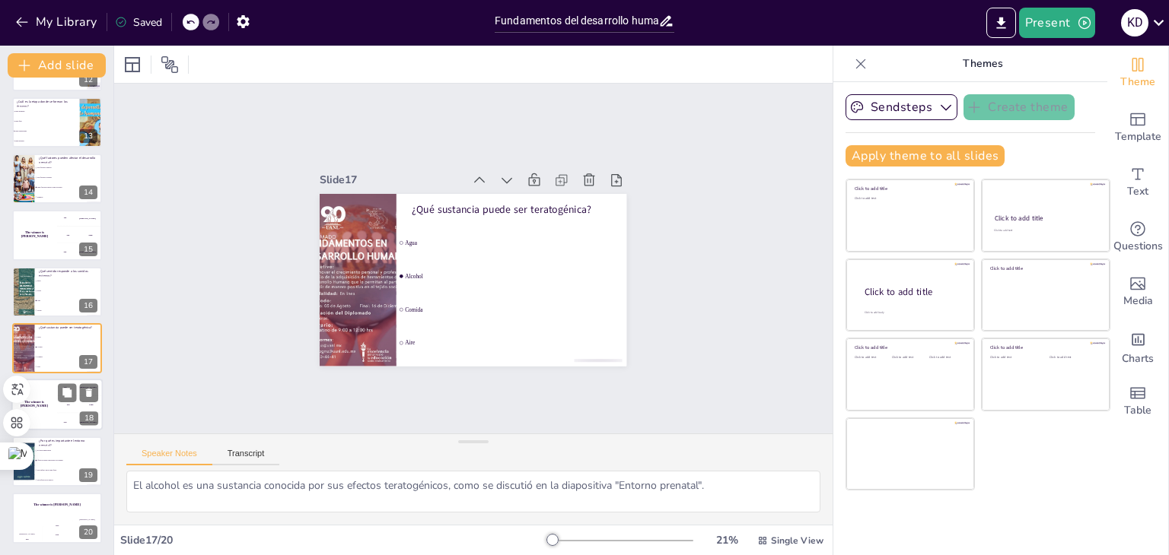
click at [58, 401] on div at bounding box center [78, 393] width 40 height 18
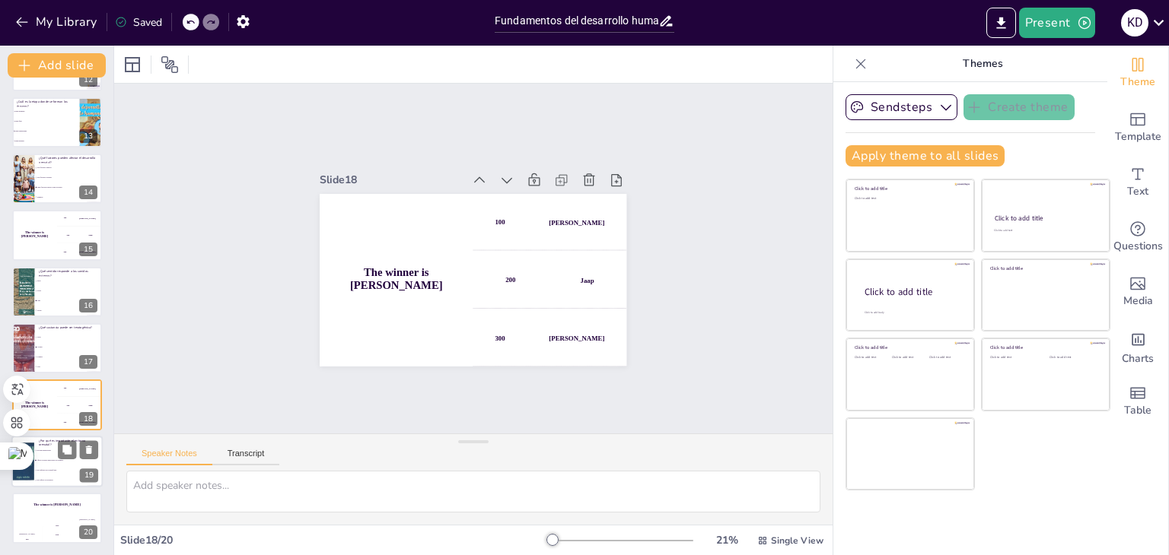
click at [52, 438] on p "¿Por qué es importante el entorno prenatal?" at bounding box center [68, 442] width 59 height 8
